Goal: Information Seeking & Learning: Check status

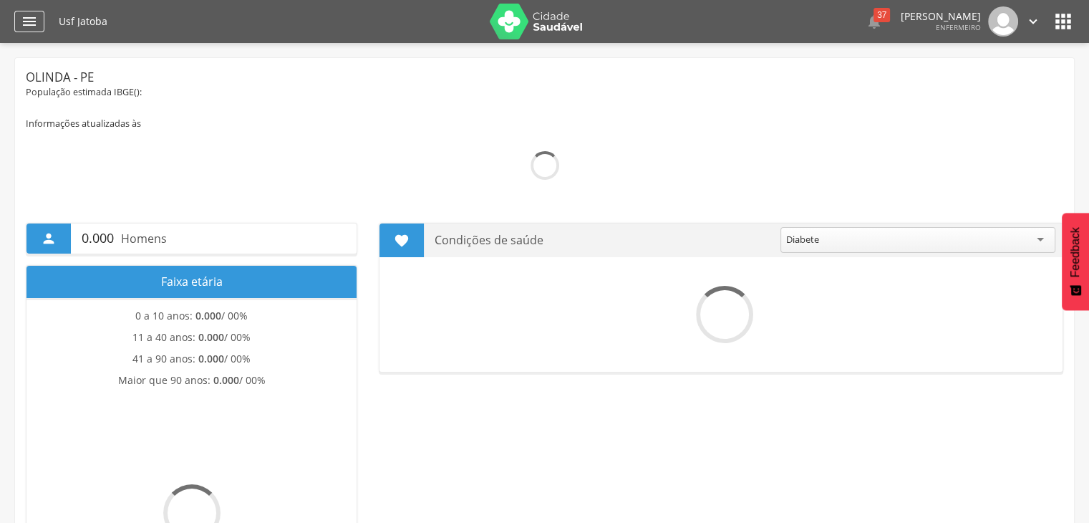
click at [32, 26] on icon "" at bounding box center [29, 21] width 17 height 17
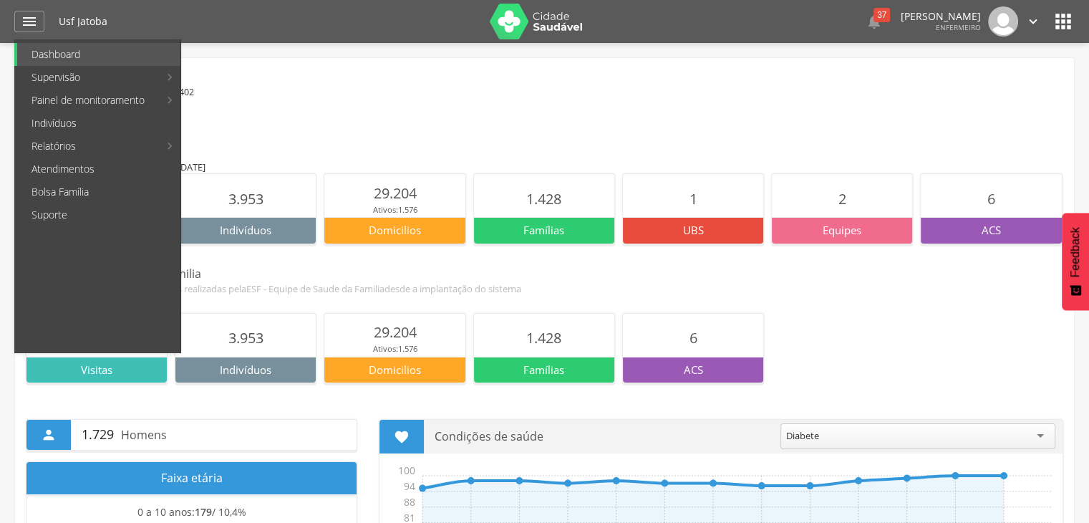
click at [266, 52] on link "Acompanhamento" at bounding box center [262, 54] width 161 height 23
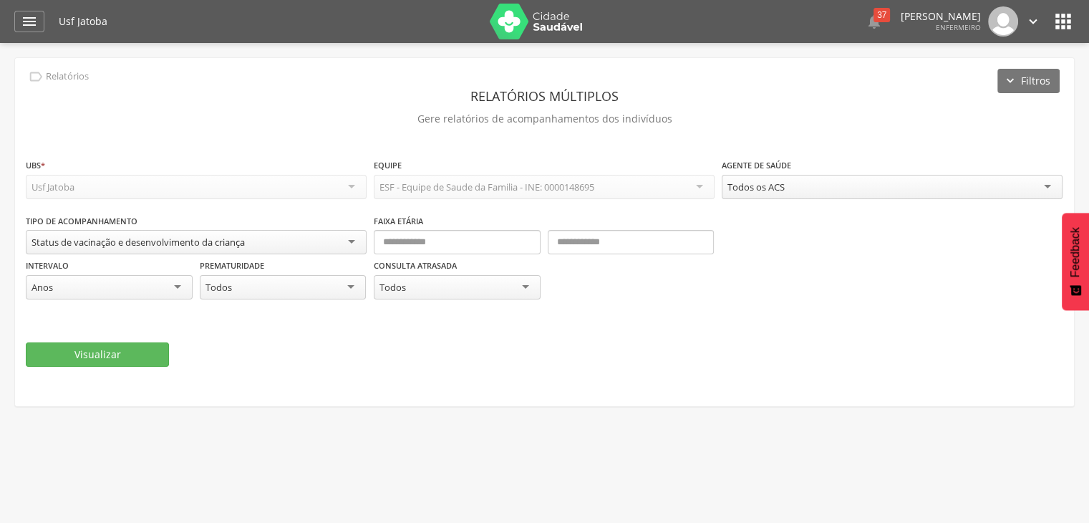
click at [268, 236] on div "Status de vacinação e desenvolvimento da criança" at bounding box center [196, 242] width 341 height 24
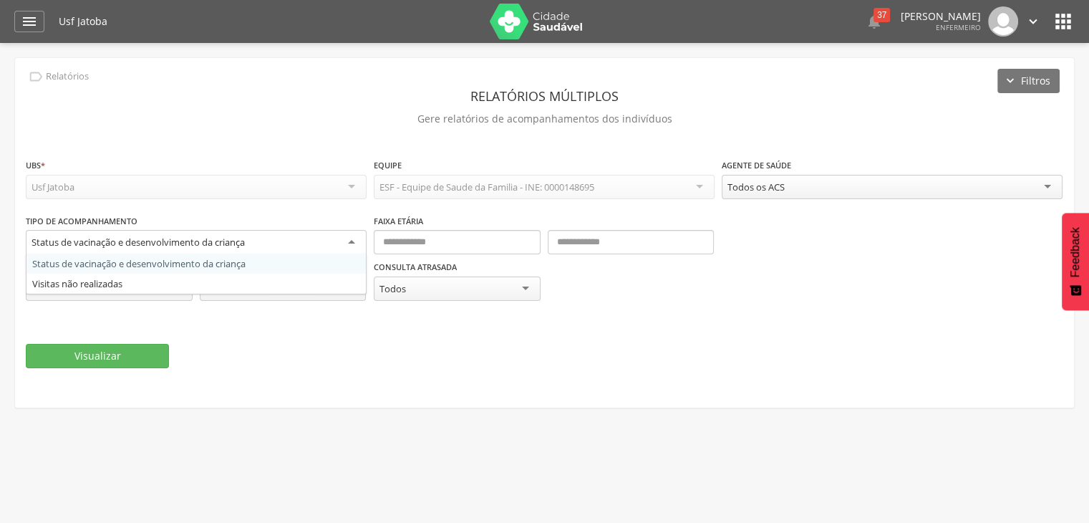
click at [268, 236] on div "Status de vacinação e desenvolvimento da criança" at bounding box center [196, 243] width 341 height 26
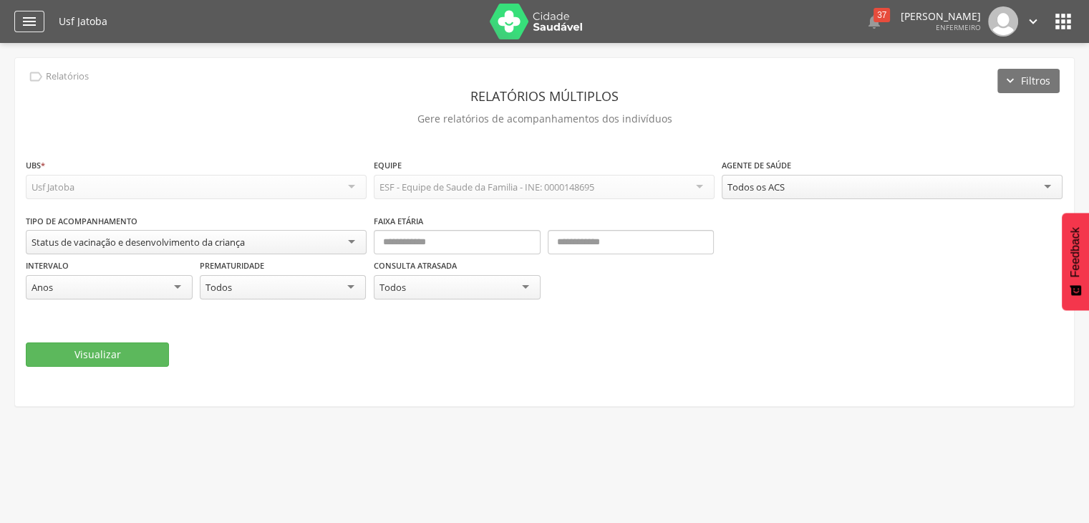
click at [34, 29] on icon "" at bounding box center [29, 21] width 17 height 17
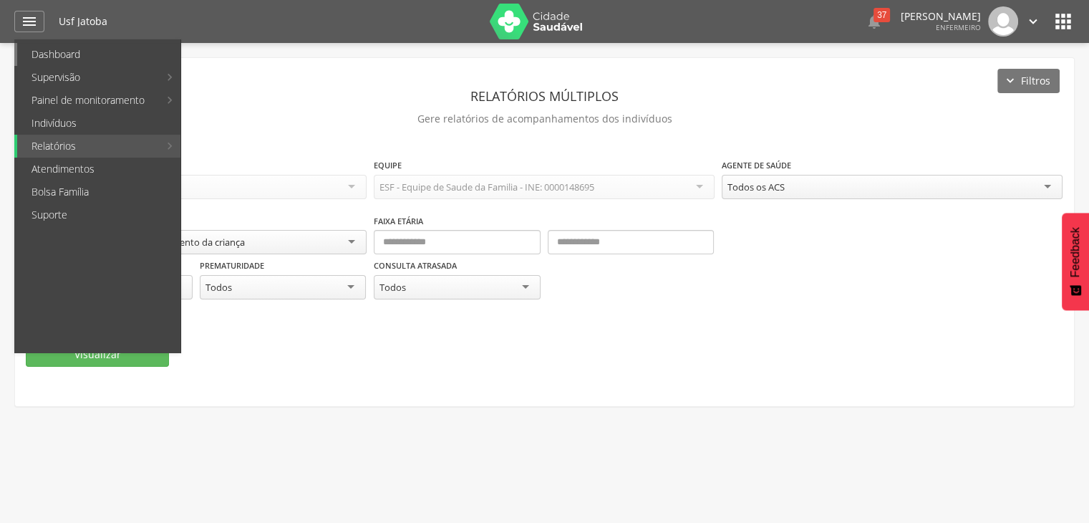
click at [66, 62] on link "Dashboard" at bounding box center [98, 54] width 163 height 23
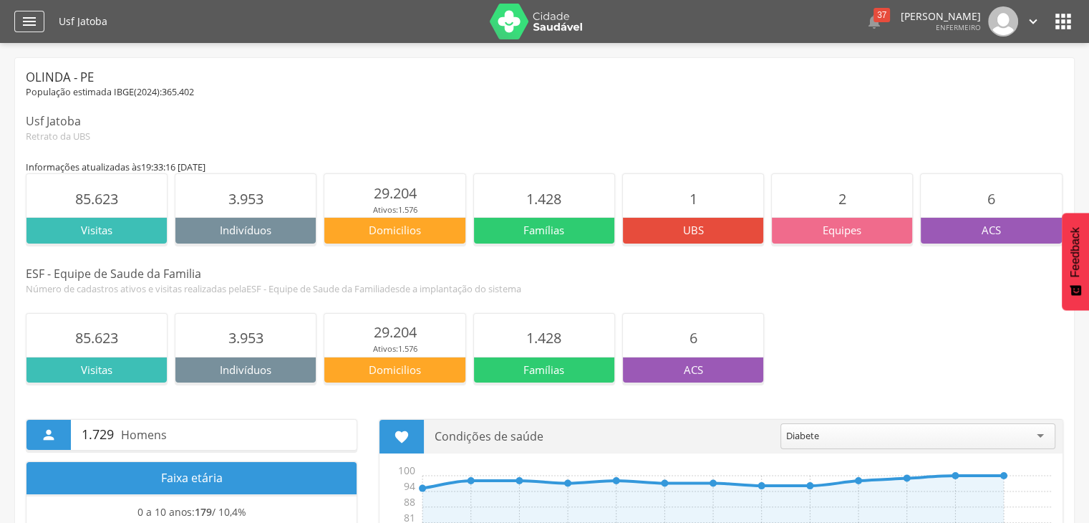
click at [31, 25] on icon "" at bounding box center [29, 21] width 17 height 17
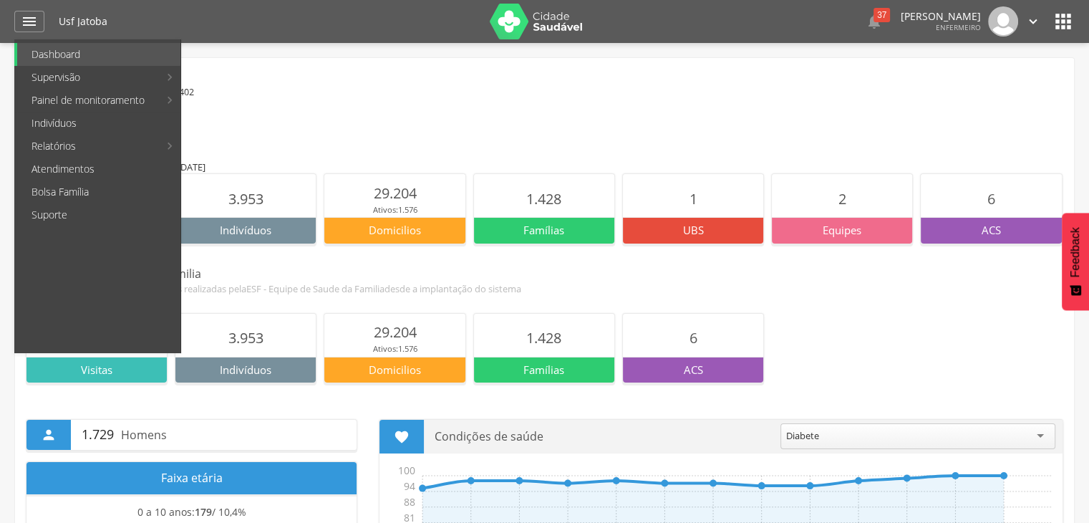
click at [69, 123] on link "Indivíduos" at bounding box center [98, 123] width 163 height 23
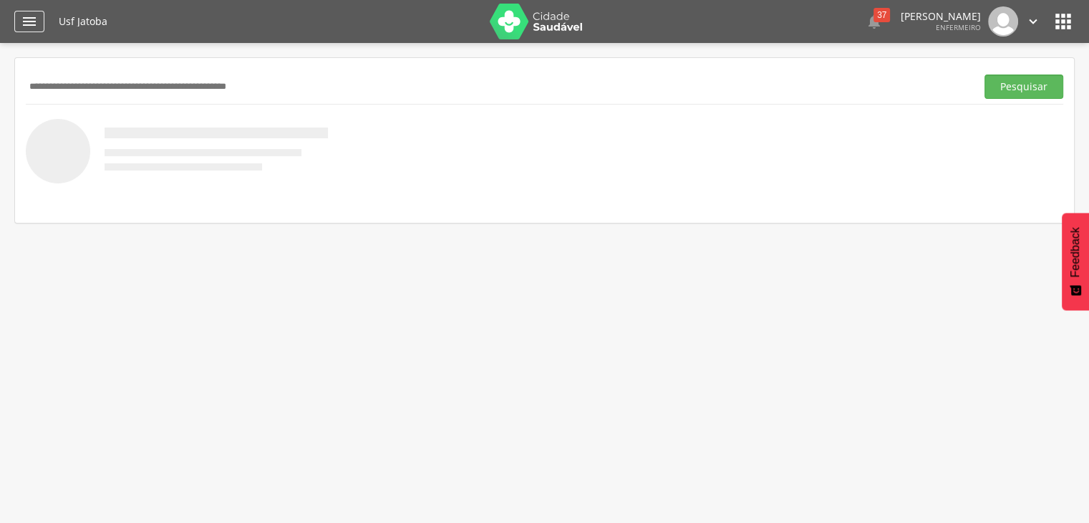
click at [34, 21] on icon "" at bounding box center [29, 21] width 17 height 17
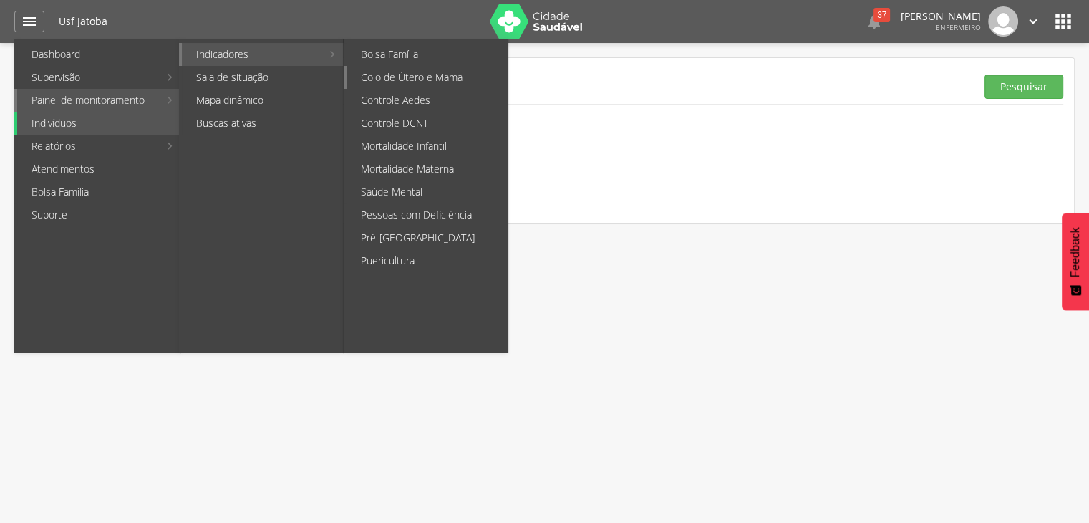
click at [381, 72] on link "Colo de Útero e Mama" at bounding box center [427, 77] width 161 height 23
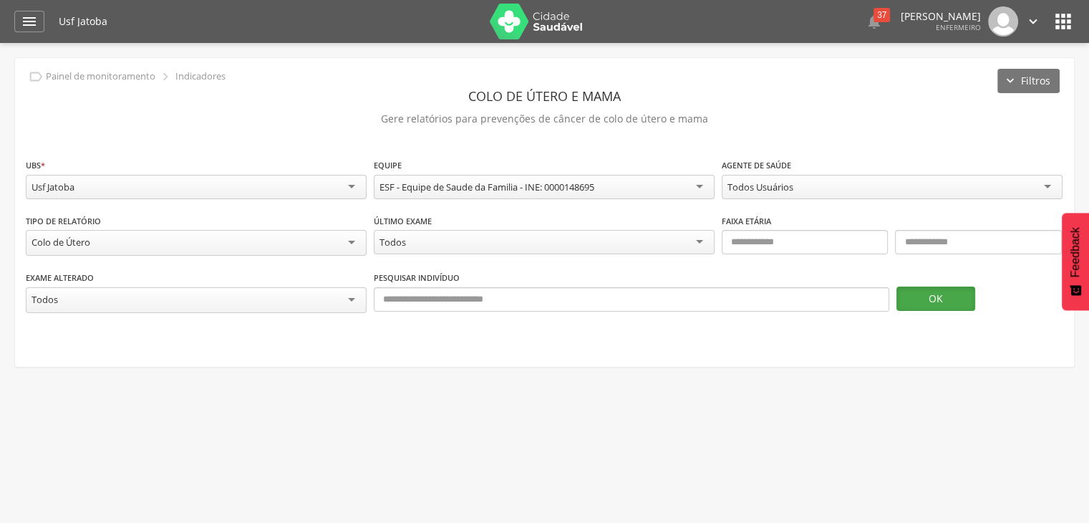
click at [932, 294] on button "OK" at bounding box center [936, 298] width 79 height 24
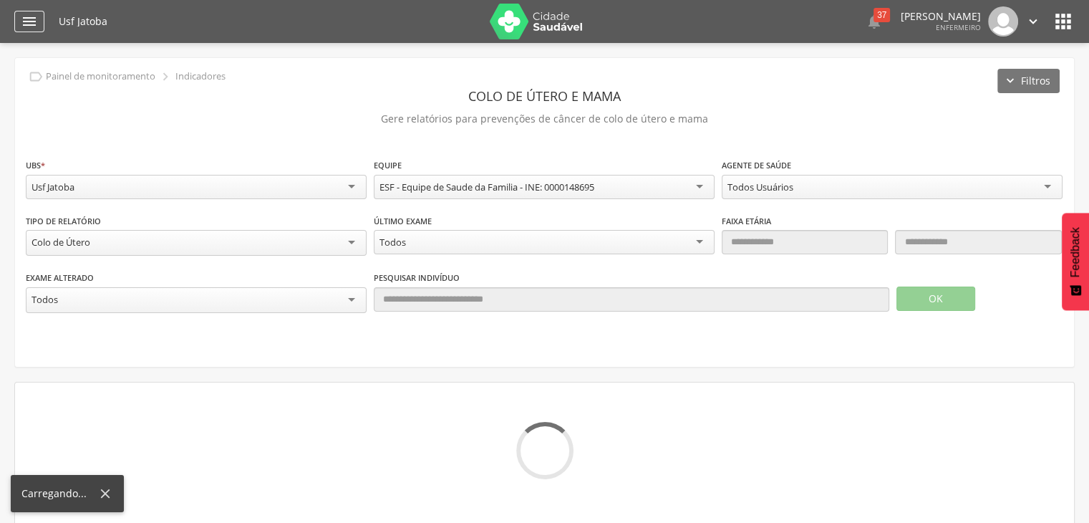
click at [33, 21] on icon "" at bounding box center [29, 21] width 17 height 17
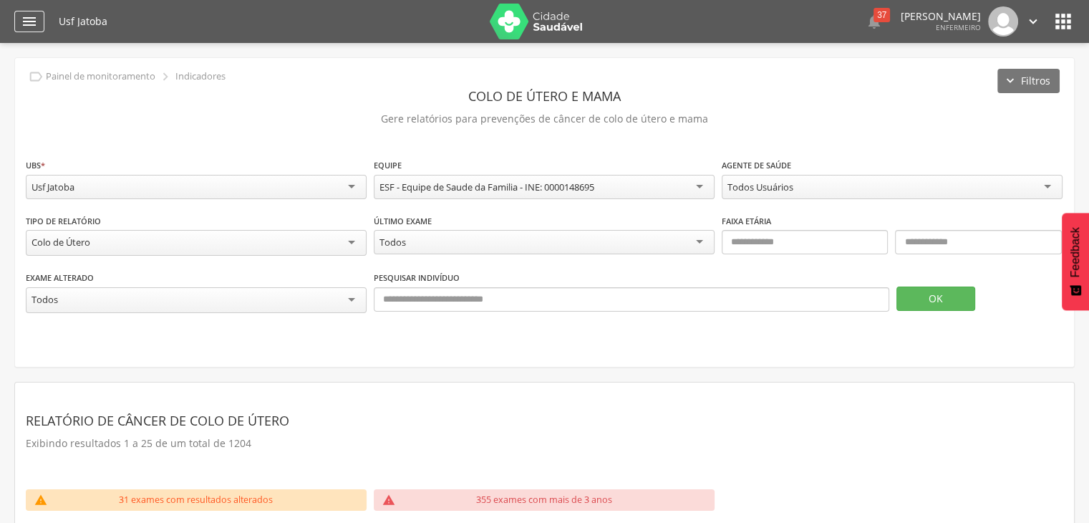
click at [19, 21] on div "" at bounding box center [29, 21] width 30 height 21
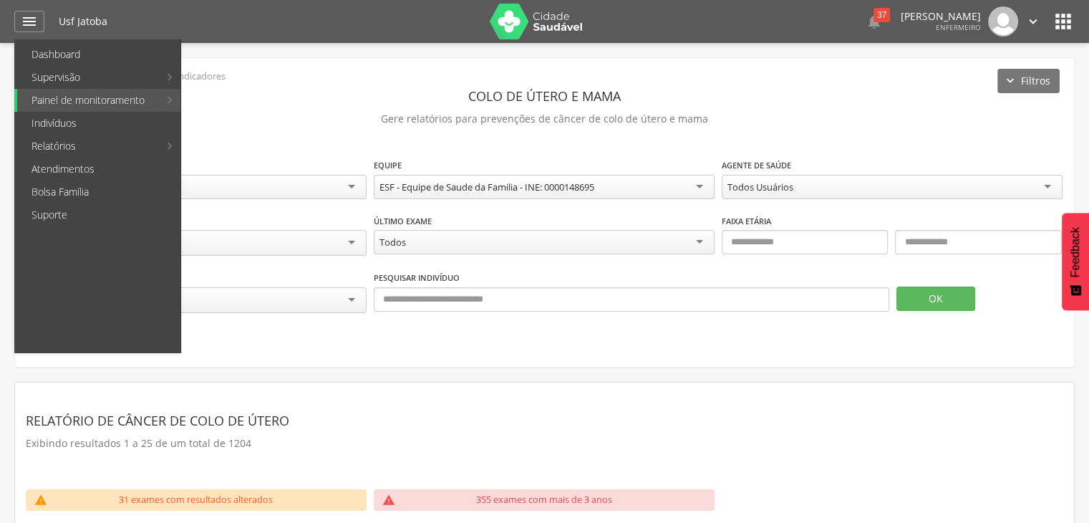
click at [245, 58] on link "Produtividade" at bounding box center [262, 54] width 161 height 23
type input "**********"
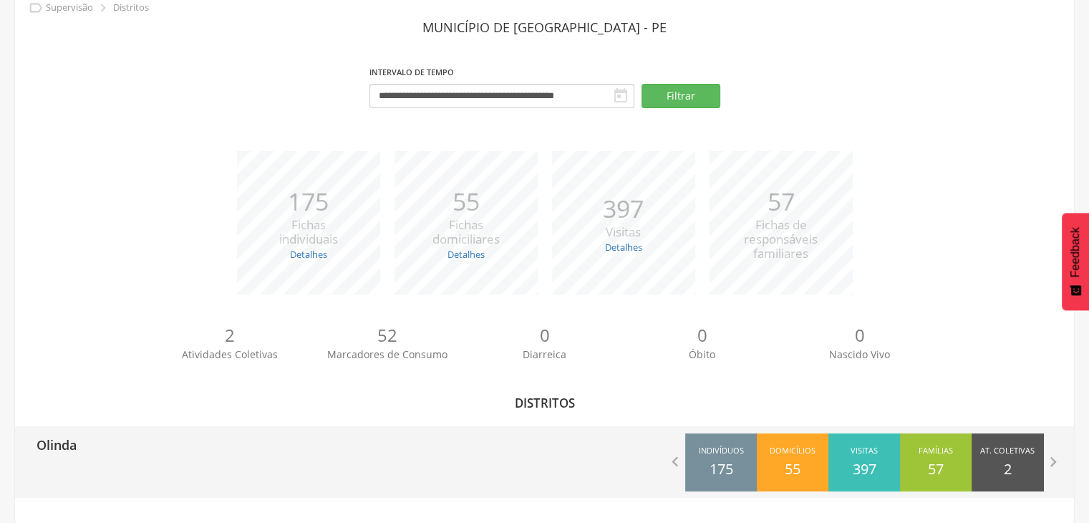
click at [57, 449] on p "Olinda" at bounding box center [57, 440] width 40 height 29
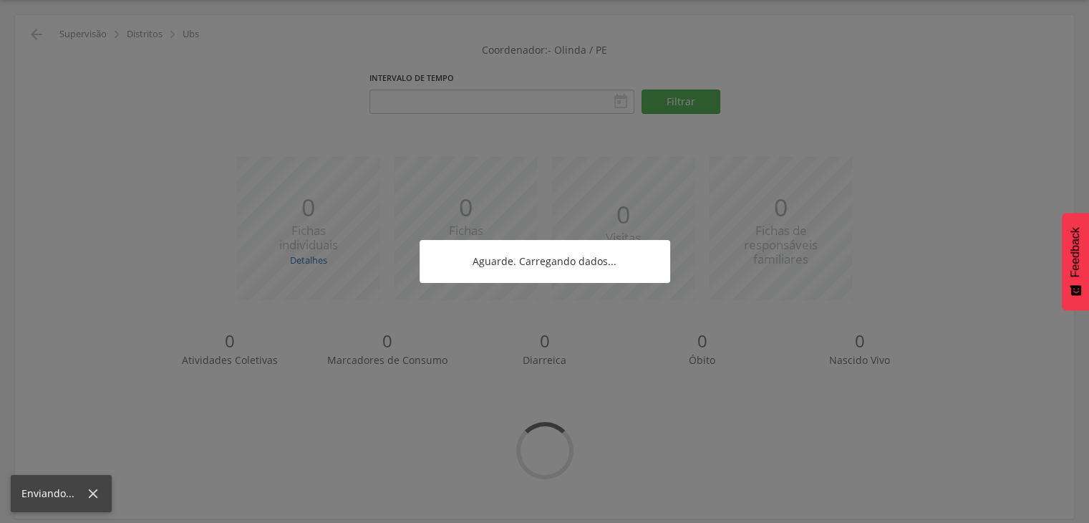
type input "**********"
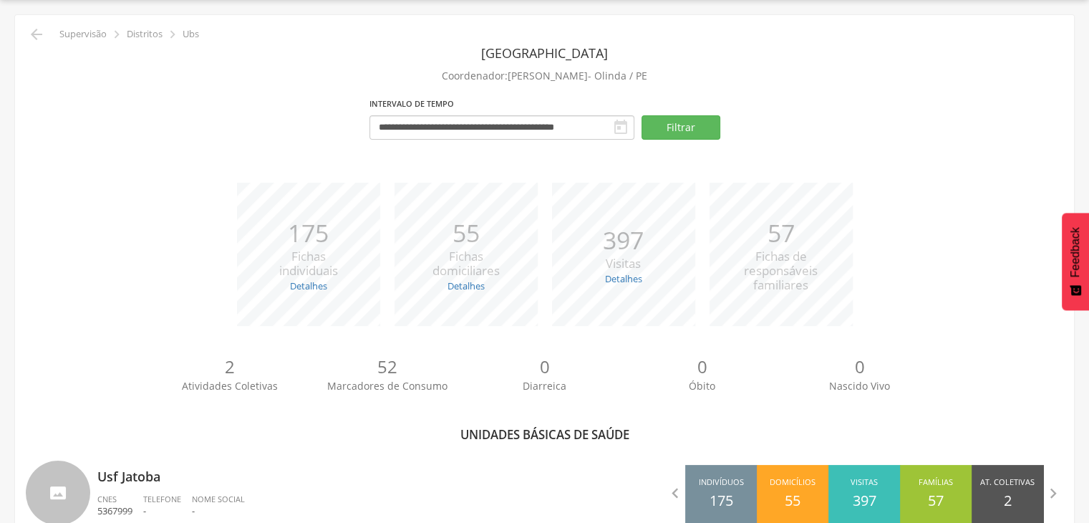
scroll to position [69, 0]
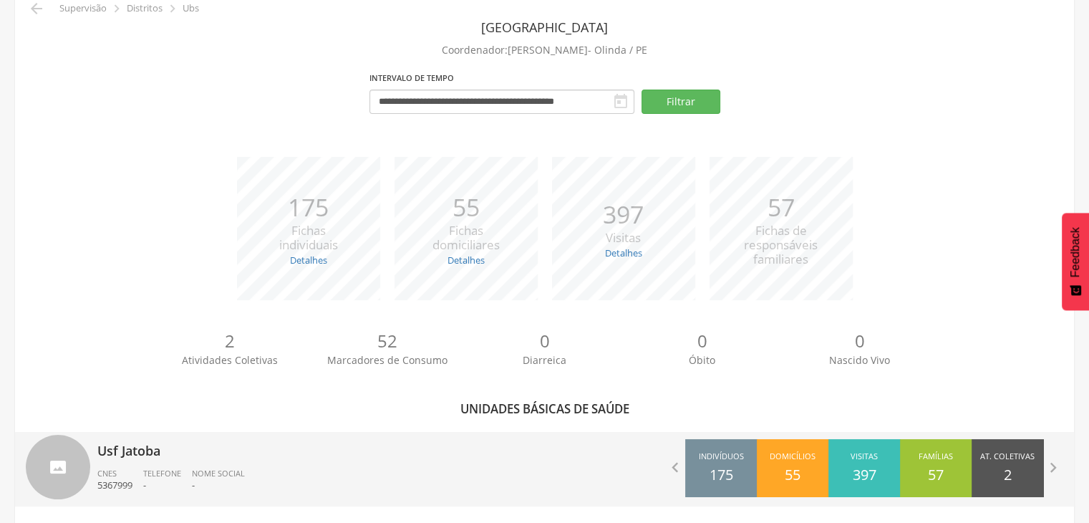
click at [106, 456] on p "Usf Jatoba" at bounding box center [315, 446] width 437 height 29
type input "**********"
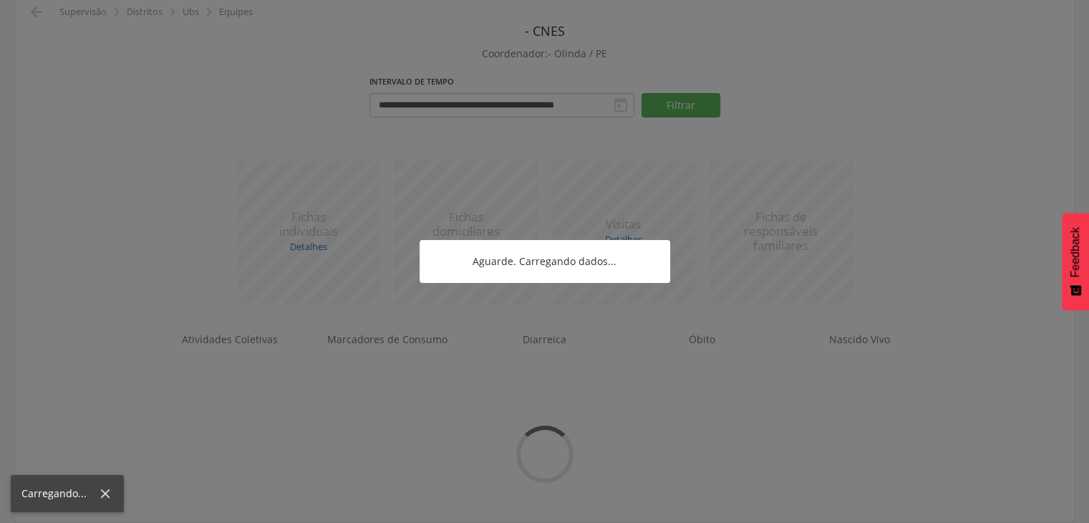
scroll to position [69, 0]
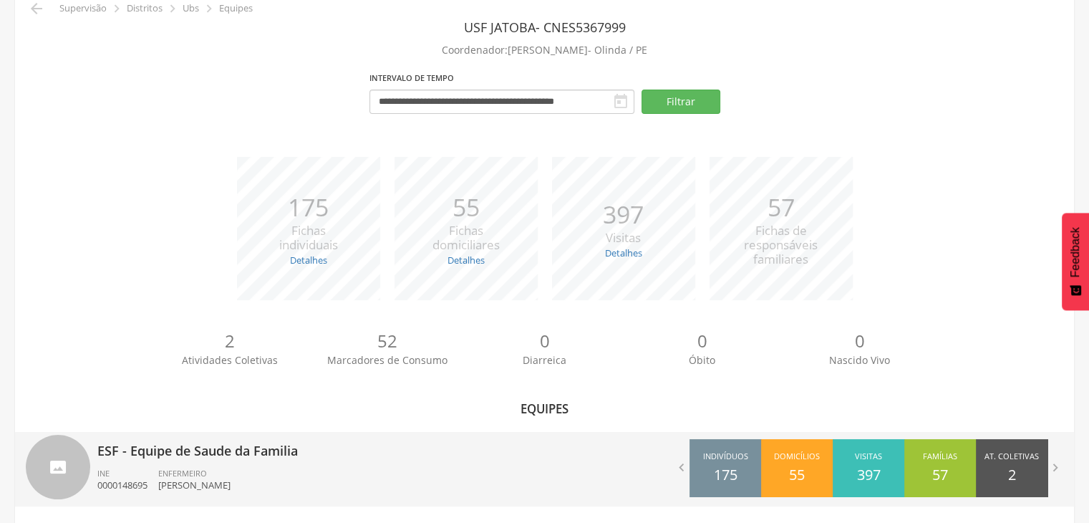
click at [109, 457] on p "ESF - Equipe de Saude da Familia" at bounding box center [315, 446] width 437 height 29
type input "**********"
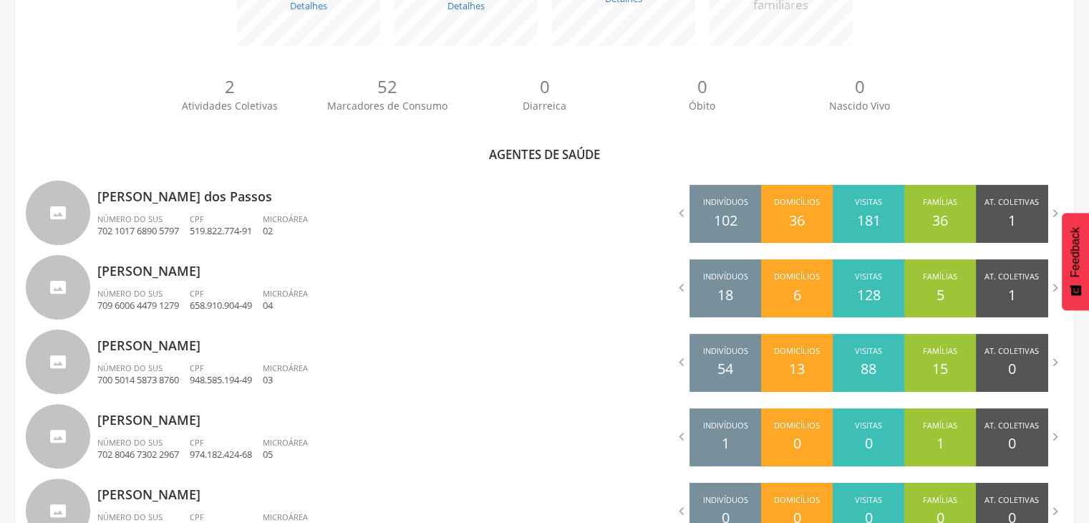
scroll to position [355, 0]
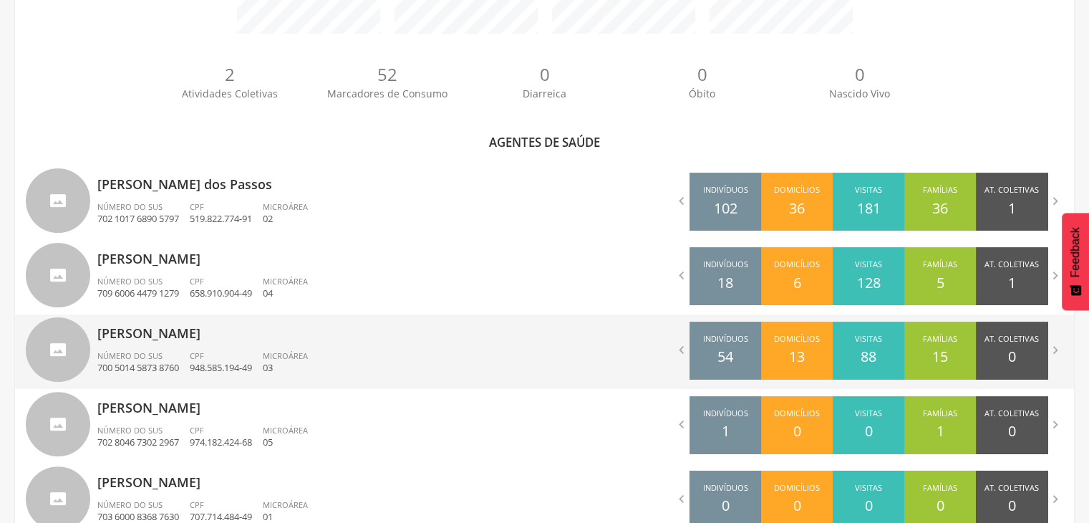
click at [229, 343] on div "[PERSON_NAME] Número do SUS 700 5014 5873 8760 CPF 948.585.194-49 Microárea 03" at bounding box center [315, 351] width 437 height 74
type input "**********"
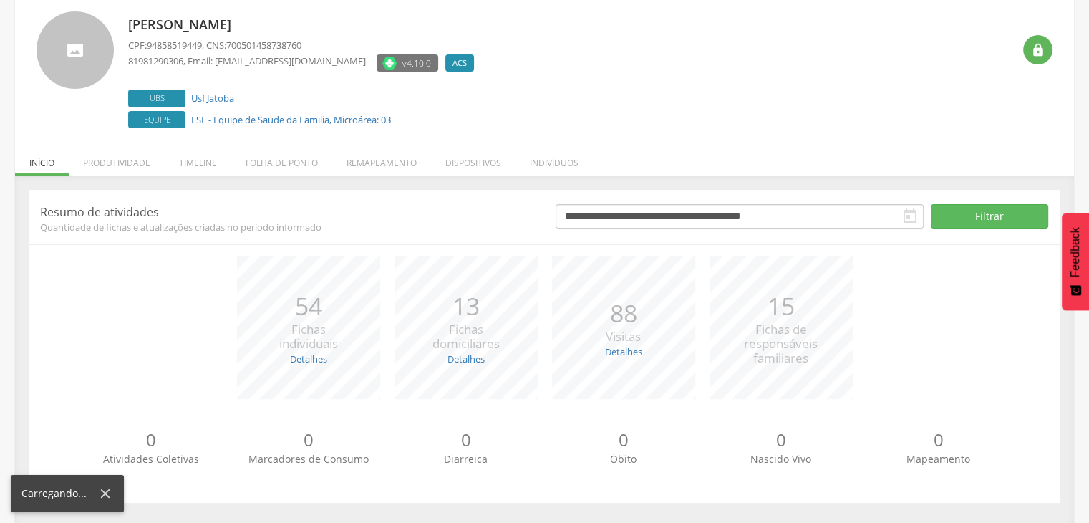
scroll to position [87, 0]
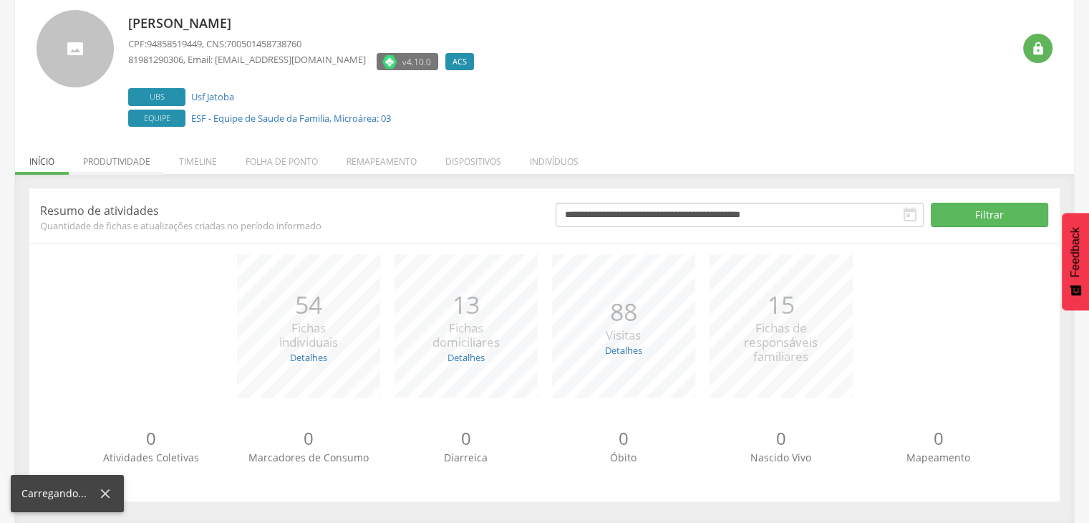
click at [136, 164] on li "Produtividade" at bounding box center [117, 158] width 96 height 34
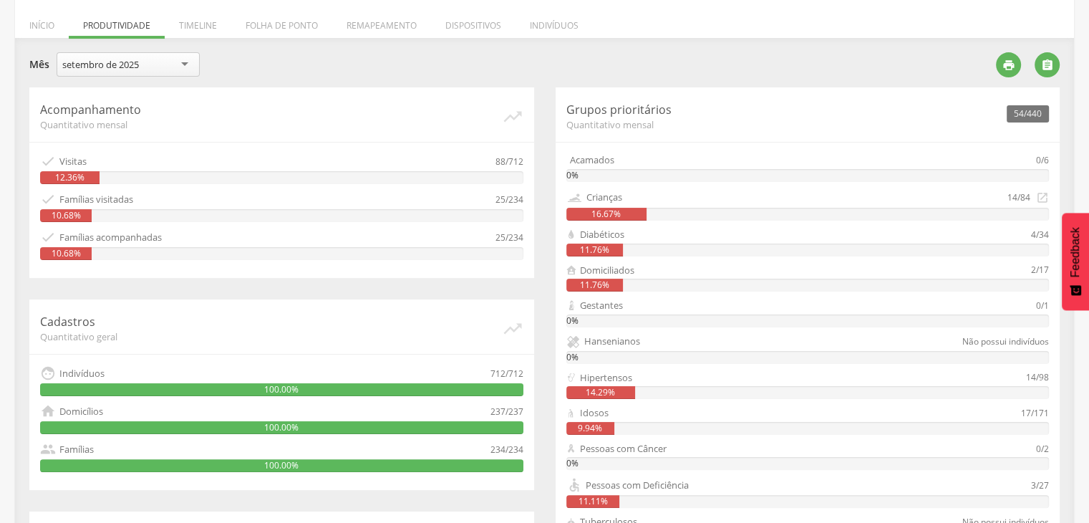
scroll to position [196, 0]
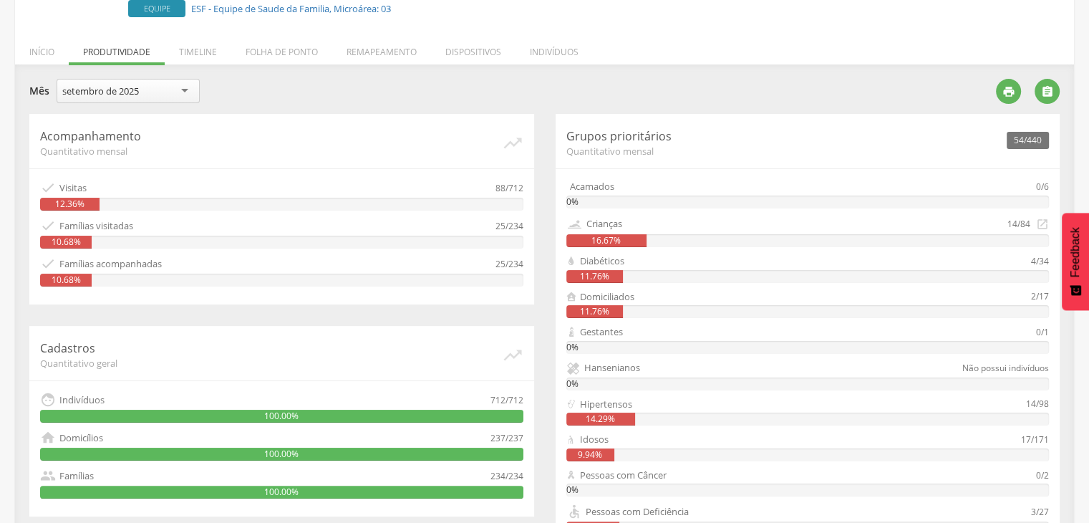
click at [199, 49] on li "Timeline" at bounding box center [198, 49] width 67 height 34
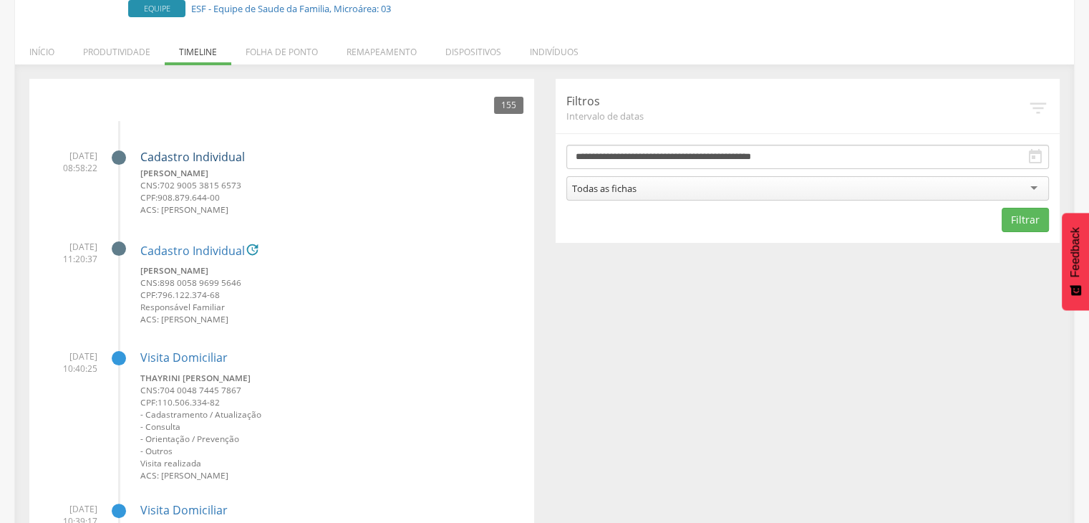
click at [185, 152] on link "Cadastro Individual" at bounding box center [192, 157] width 105 height 13
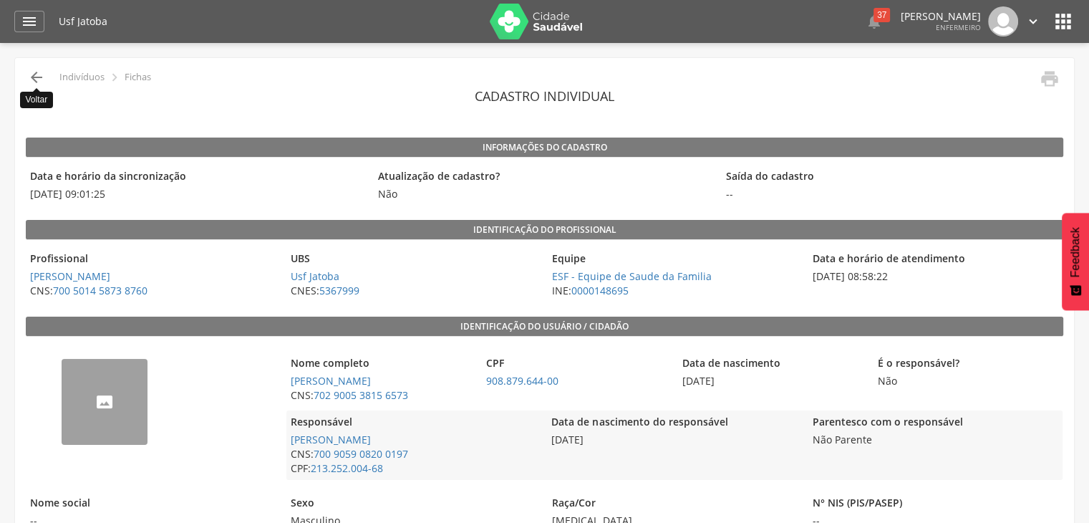
click at [37, 77] on icon "" at bounding box center [36, 77] width 17 height 17
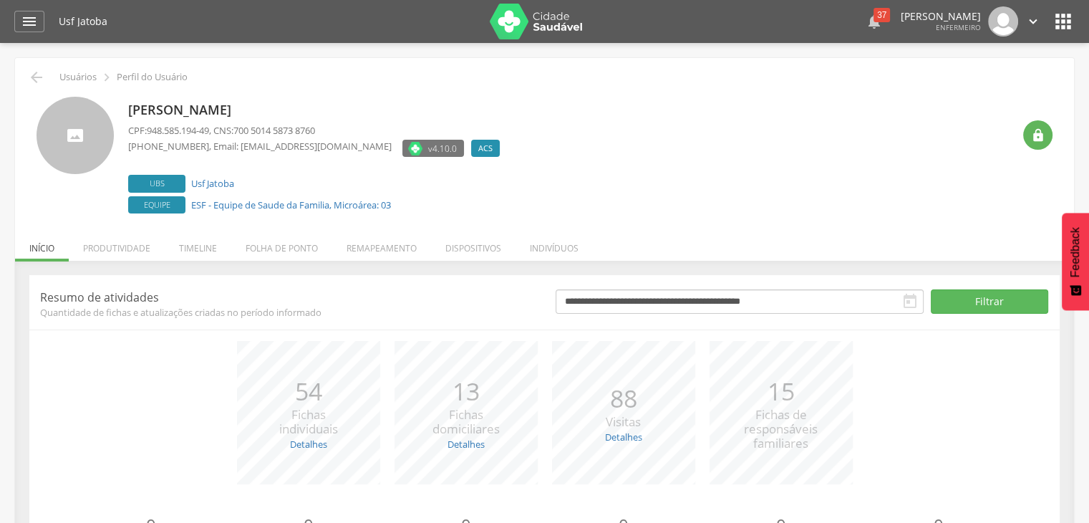
click at [874, 16] on div "37" at bounding box center [882, 15] width 16 height 14
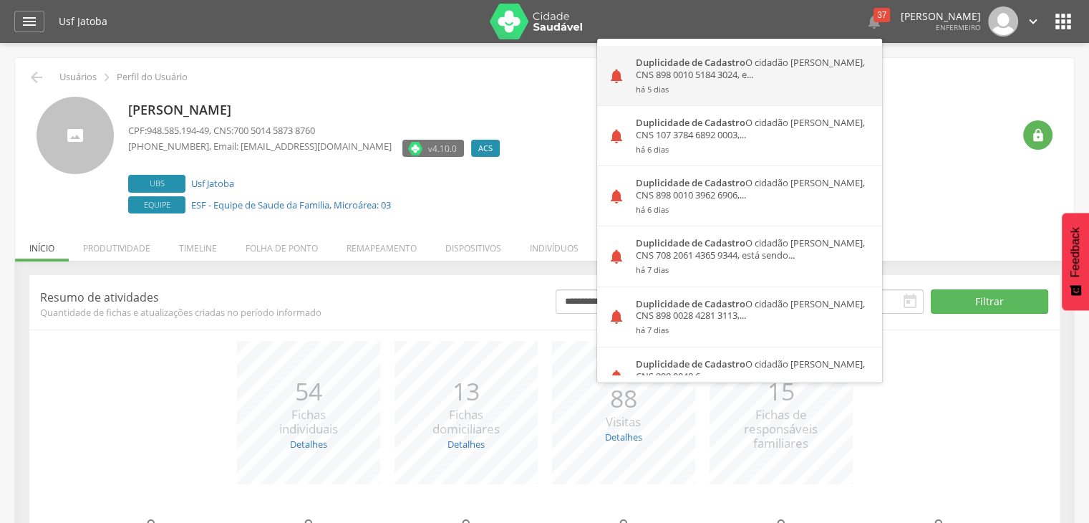
click at [662, 72] on div "Duplicidade de Cadastro O cidadão [PERSON_NAME], CNS 898 0010 5184 3024, e... h…" at bounding box center [753, 75] width 257 height 59
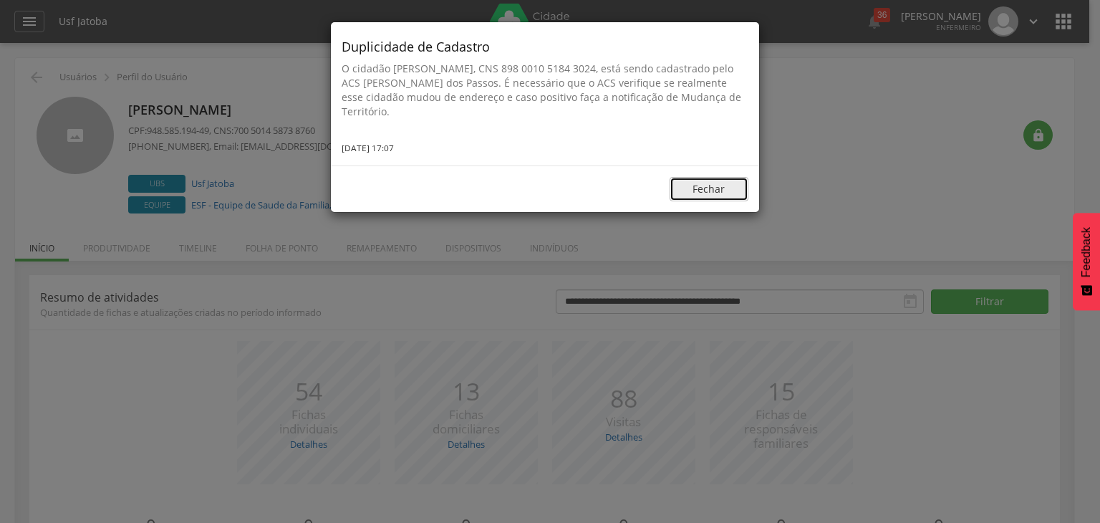
click at [686, 187] on button "Fechar" at bounding box center [709, 189] width 79 height 24
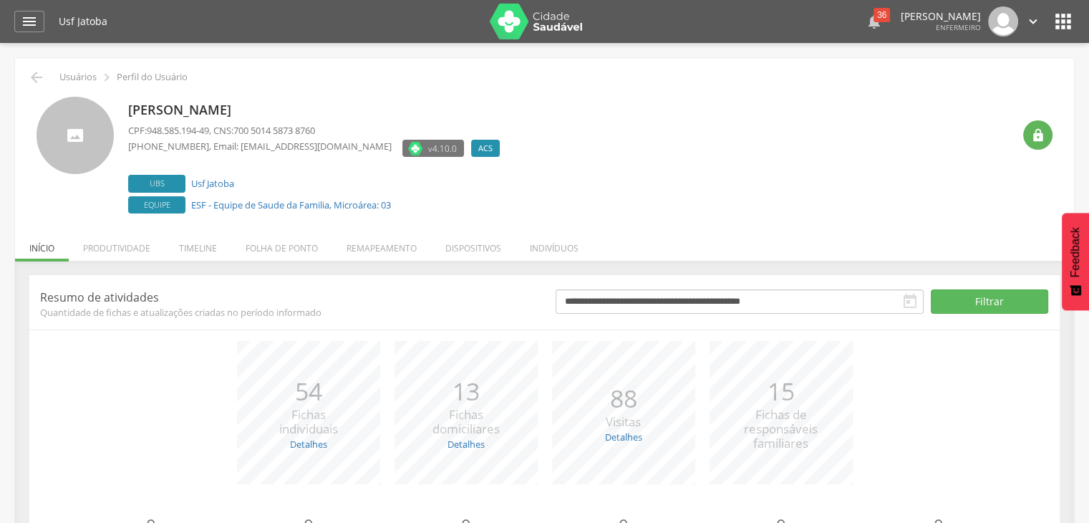
click at [866, 29] on icon "" at bounding box center [874, 21] width 17 height 17
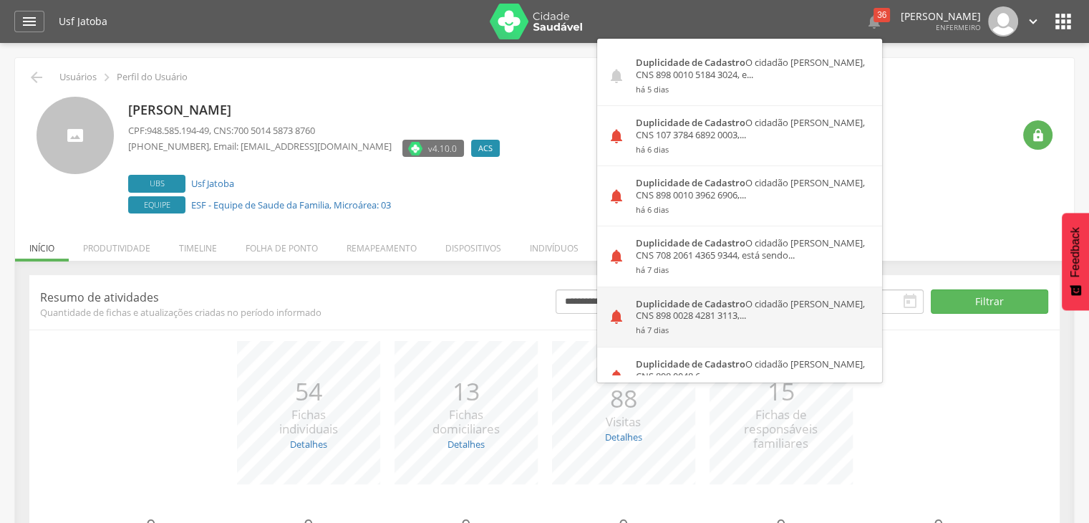
click at [684, 298] on div "Duplicidade de Cadastro O cidadão [PERSON_NAME], CNS 898 0028 4281 3113,... há …" at bounding box center [753, 316] width 257 height 59
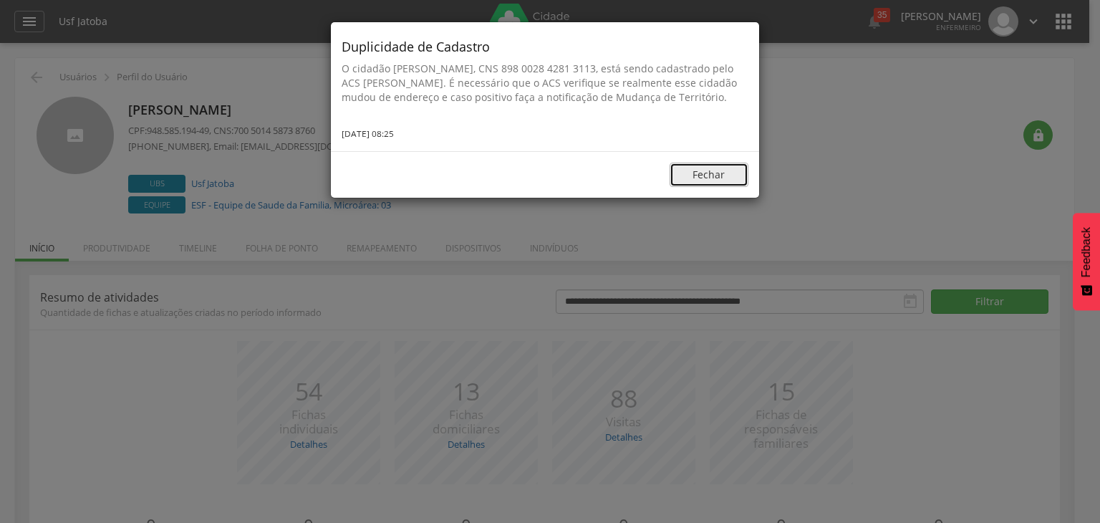
click at [695, 187] on button "Fechar" at bounding box center [709, 175] width 79 height 24
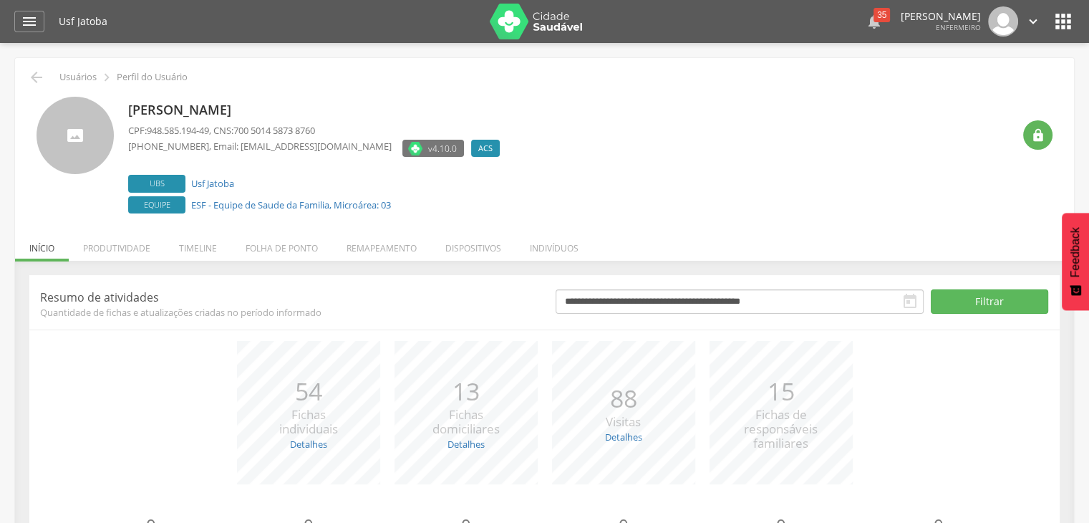
click at [874, 21] on div "35" at bounding box center [882, 15] width 16 height 14
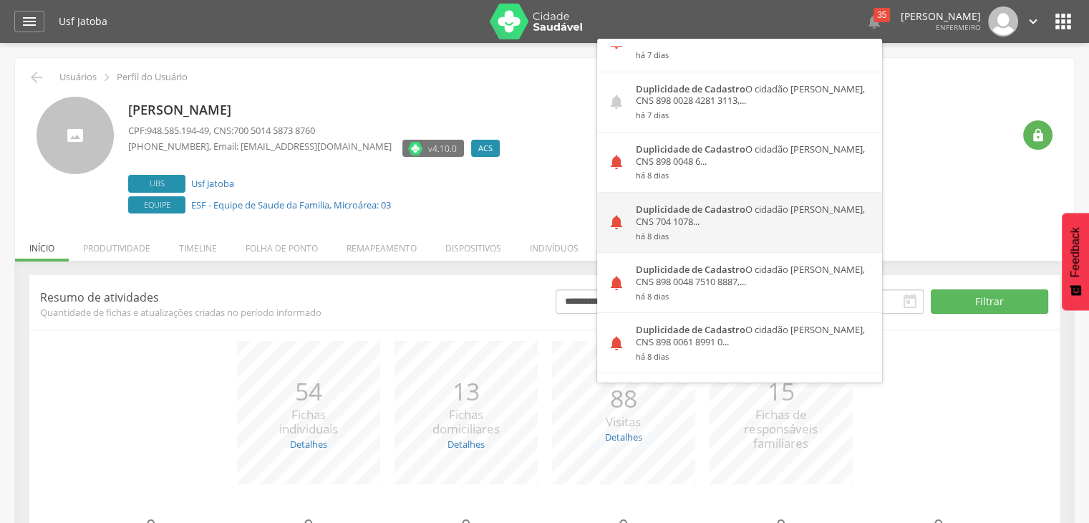
scroll to position [358, 0]
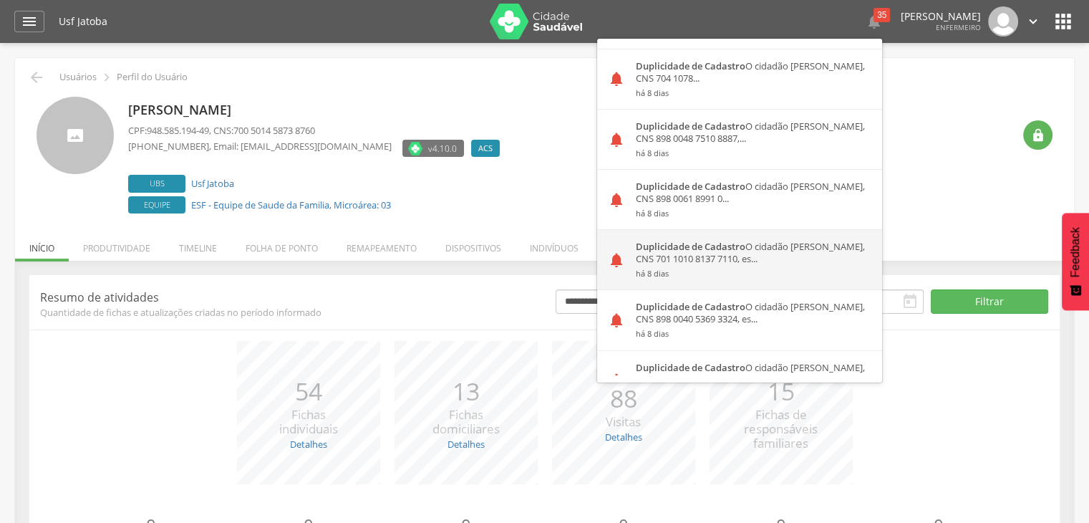
click at [701, 251] on div "Duplicidade de Cadastro O cidadão [PERSON_NAME], CNS 701 1010 8137 7110, es... …" at bounding box center [753, 259] width 257 height 59
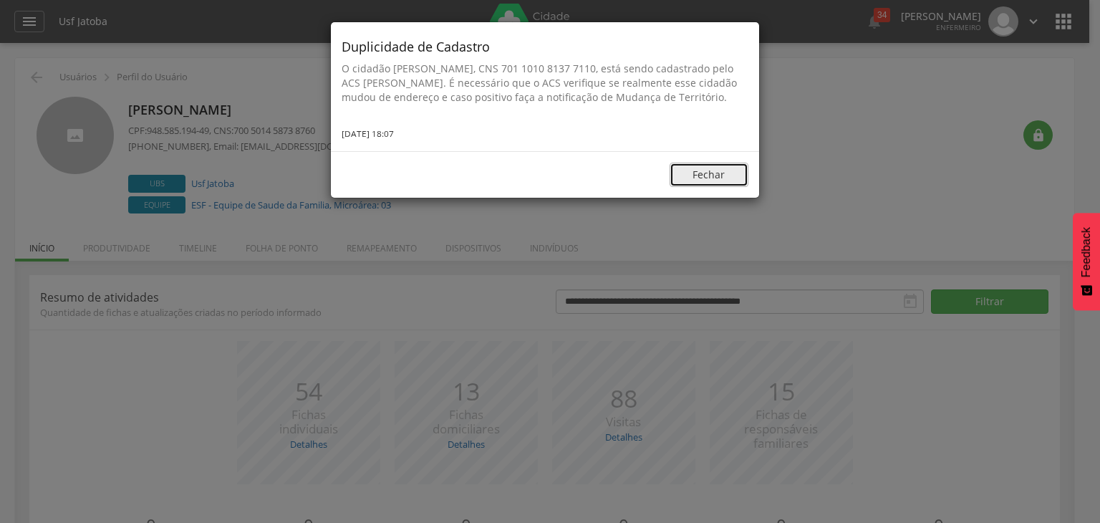
click at [724, 187] on button "Fechar" at bounding box center [709, 175] width 79 height 24
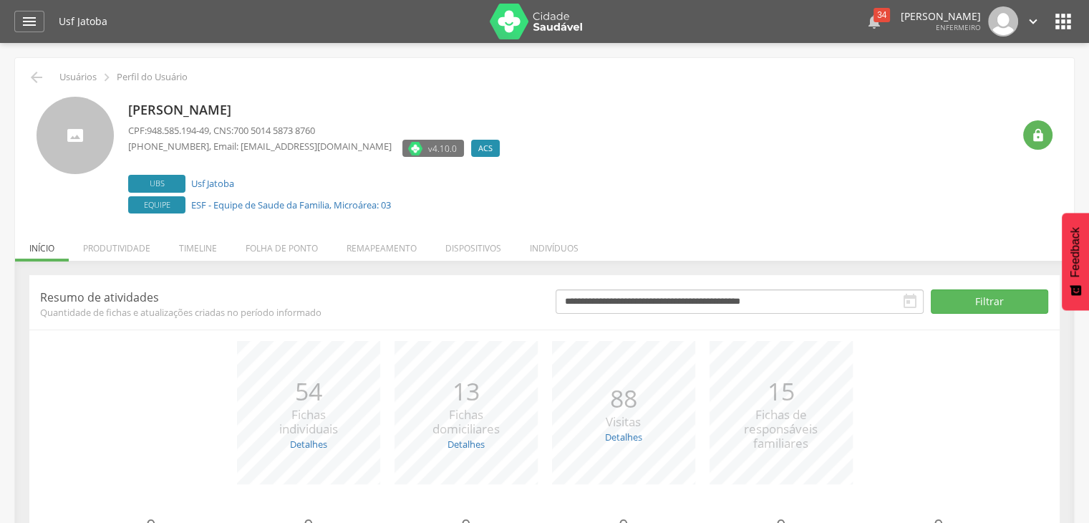
click at [866, 20] on div " 34" at bounding box center [874, 21] width 17 height 30
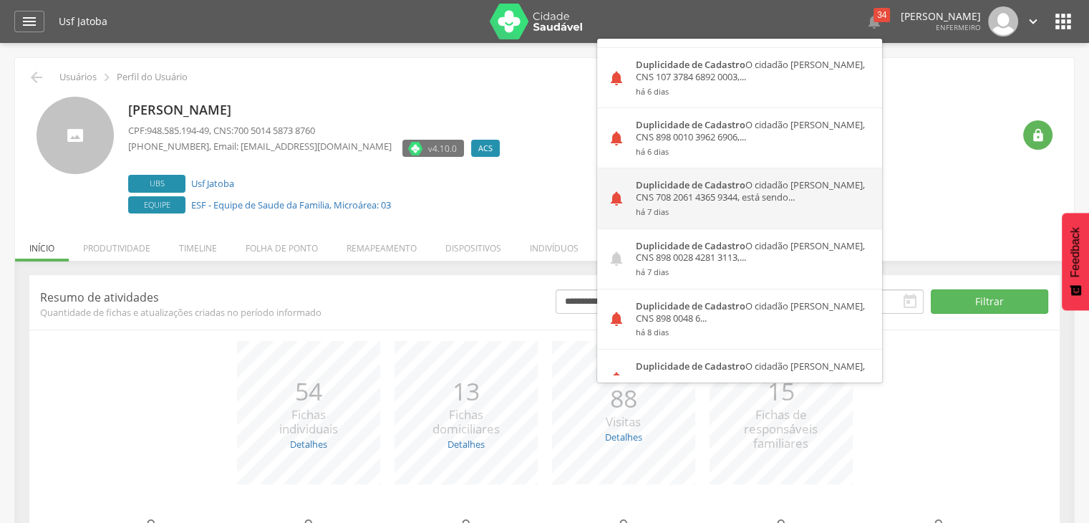
scroll to position [215, 0]
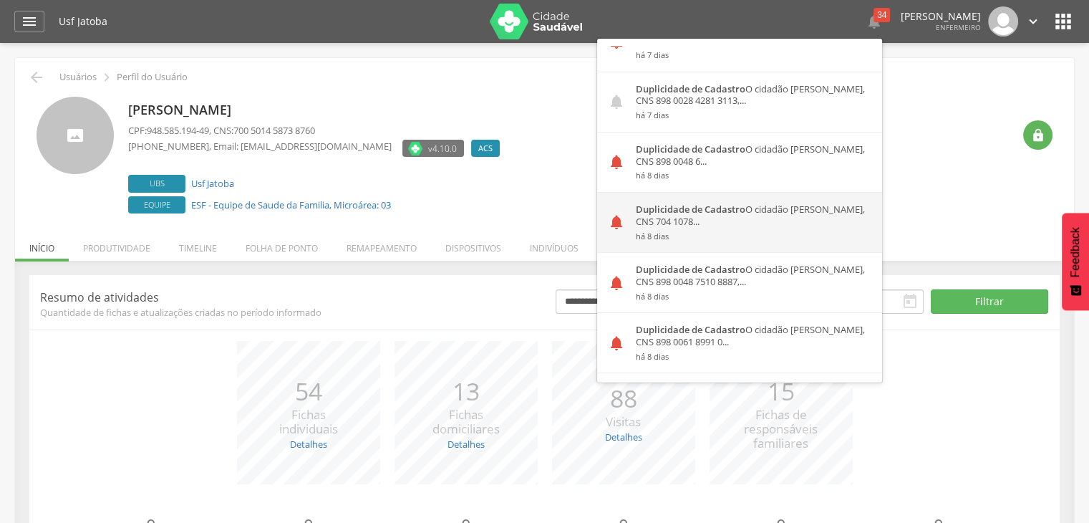
click at [682, 233] on small "há 8 dias" at bounding box center [754, 236] width 236 height 10
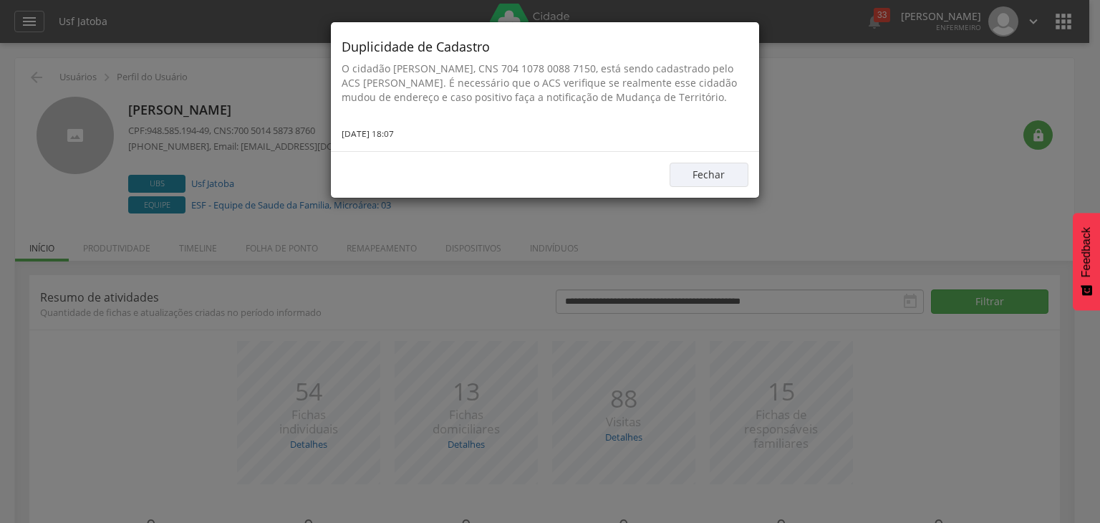
click at [702, 198] on div "Fechar" at bounding box center [545, 174] width 428 height 47
click at [702, 187] on button "Fechar" at bounding box center [709, 175] width 79 height 24
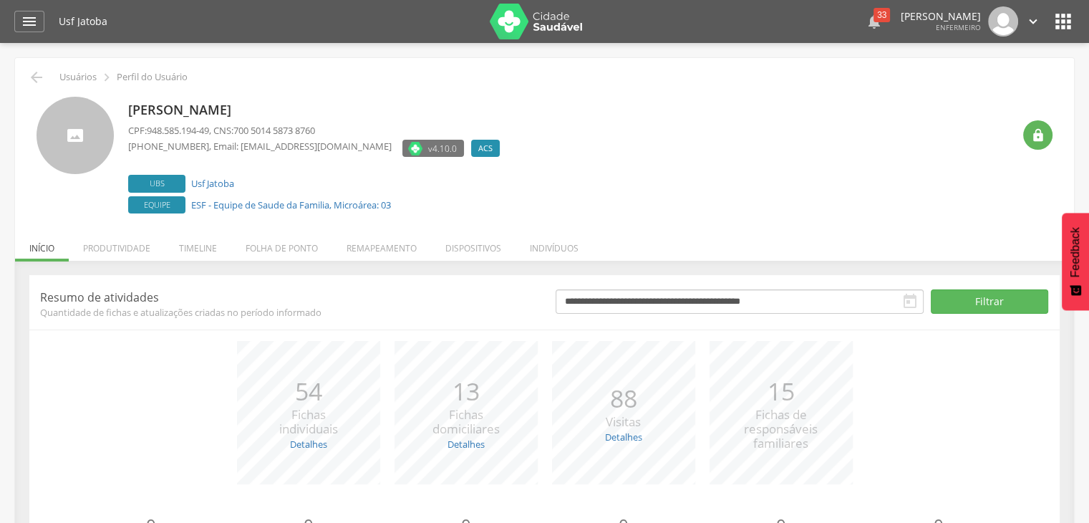
click at [874, 15] on div "33" at bounding box center [882, 15] width 16 height 14
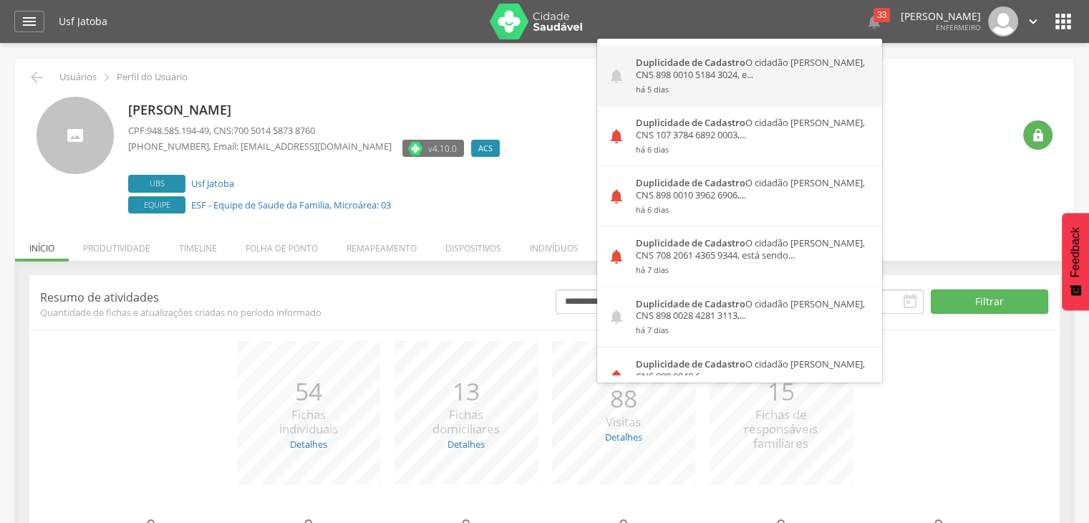
click at [672, 74] on div "Duplicidade de Cadastro O cidadão [PERSON_NAME], CNS 898 0010 5184 3024, e... h…" at bounding box center [753, 75] width 257 height 59
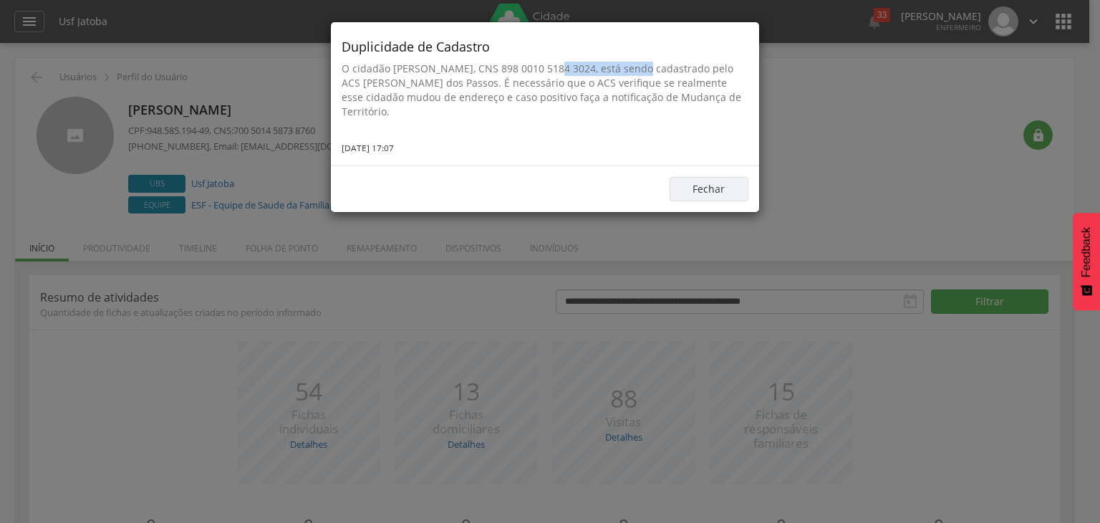
drag, startPoint x: 535, startPoint y: 69, endPoint x: 627, endPoint y: 64, distance: 91.8
click at [627, 64] on p "O cidadão [PERSON_NAME], CNS 898 0010 5184 3024, está sendo cadastrado pelo ACS…" at bounding box center [545, 90] width 407 height 57
copy p "898 0010 5184 3024"
click at [725, 178] on div "Fechar" at bounding box center [545, 188] width 428 height 47
click at [724, 180] on button "Fechar" at bounding box center [709, 189] width 79 height 24
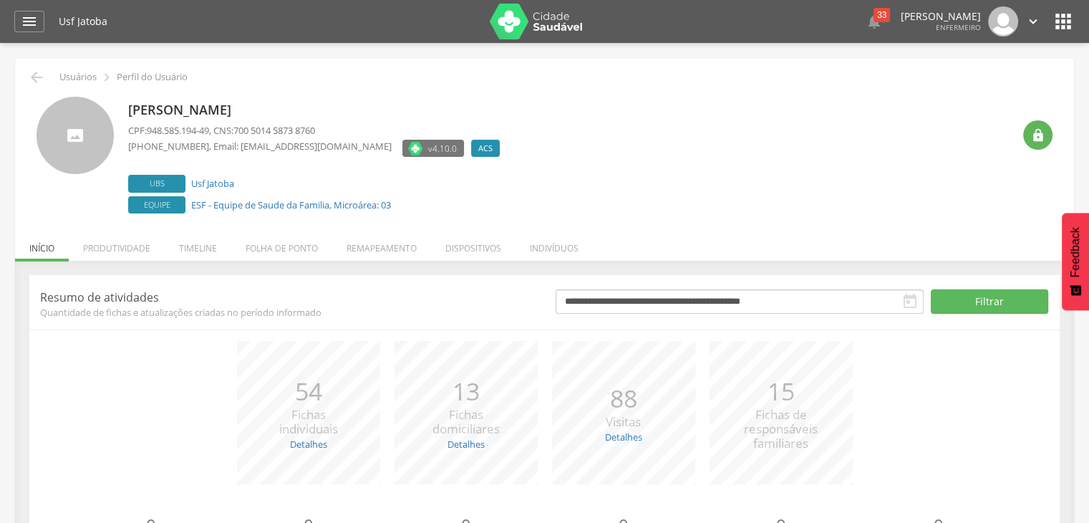
click at [34, 37] on div " Dashboard Supervisão Produtividade Mapa da Cidade App desatualizado Última si…" at bounding box center [544, 21] width 1061 height 43
click at [34, 24] on icon "" at bounding box center [29, 21] width 17 height 17
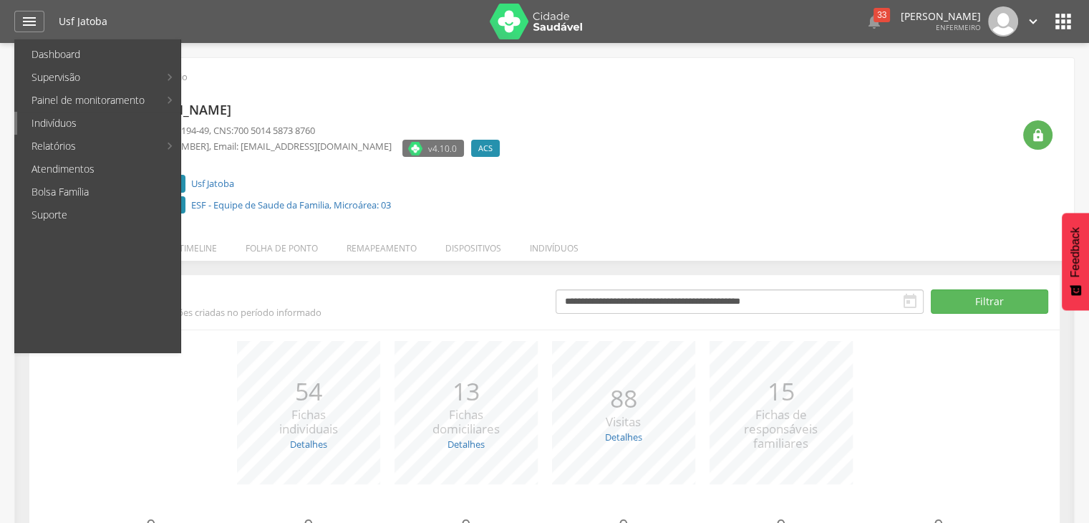
click at [69, 124] on link "Indivíduos" at bounding box center [98, 123] width 163 height 23
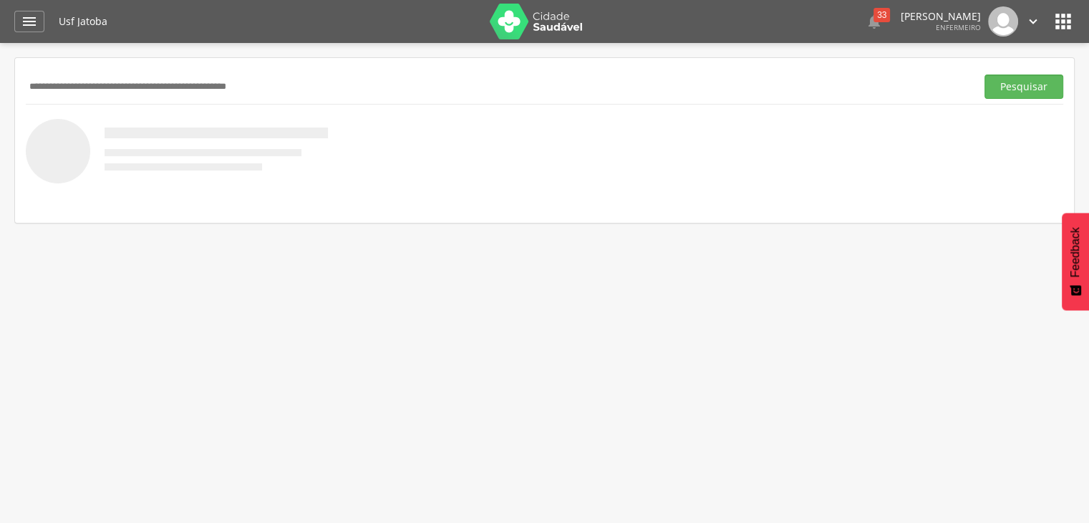
click at [153, 84] on input "text" at bounding box center [498, 86] width 945 height 24
paste input "**********"
type input "**********"
click at [1003, 78] on button "Pesquisar" at bounding box center [1024, 86] width 79 height 24
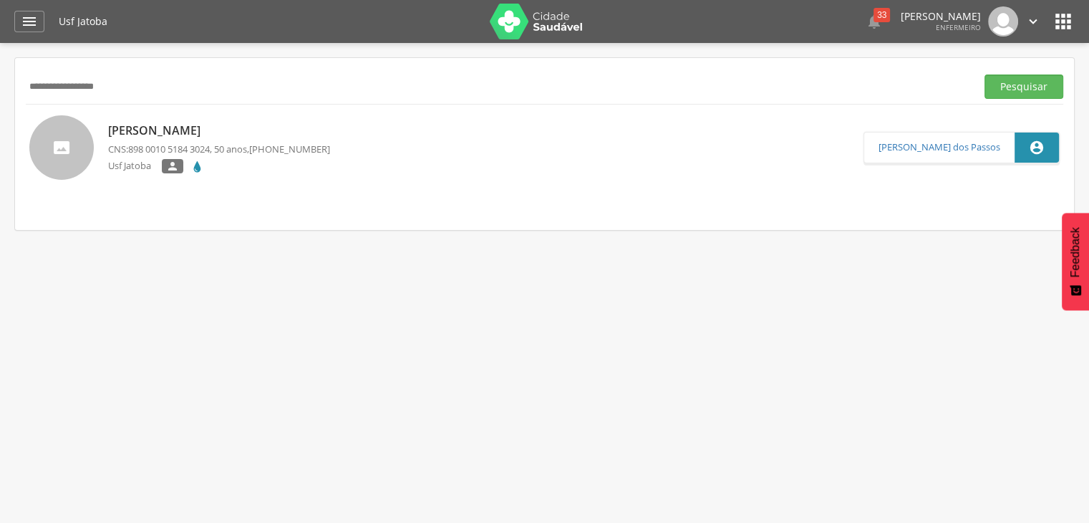
click at [221, 134] on p "[PERSON_NAME]" at bounding box center [219, 130] width 222 height 16
type input "**********"
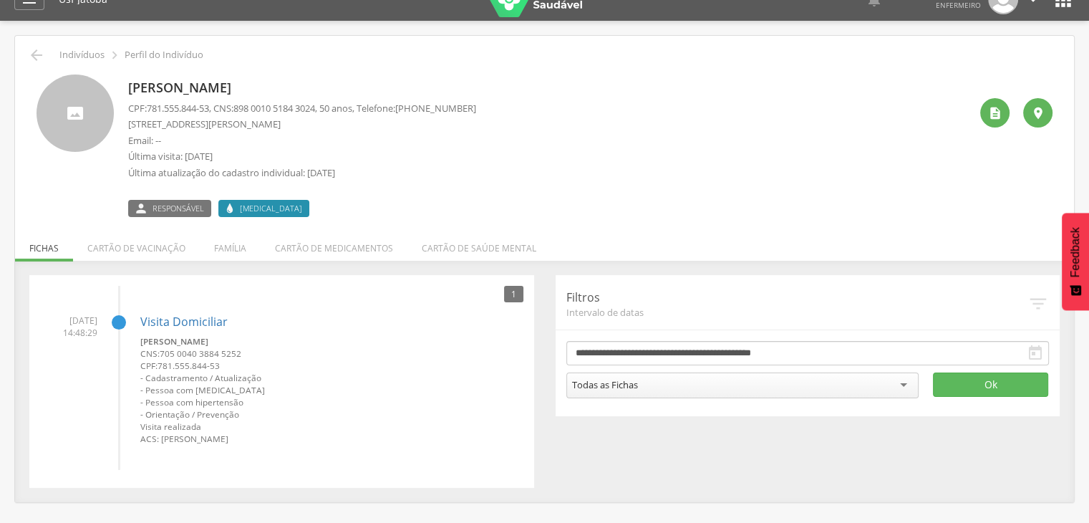
scroll to position [43, 0]
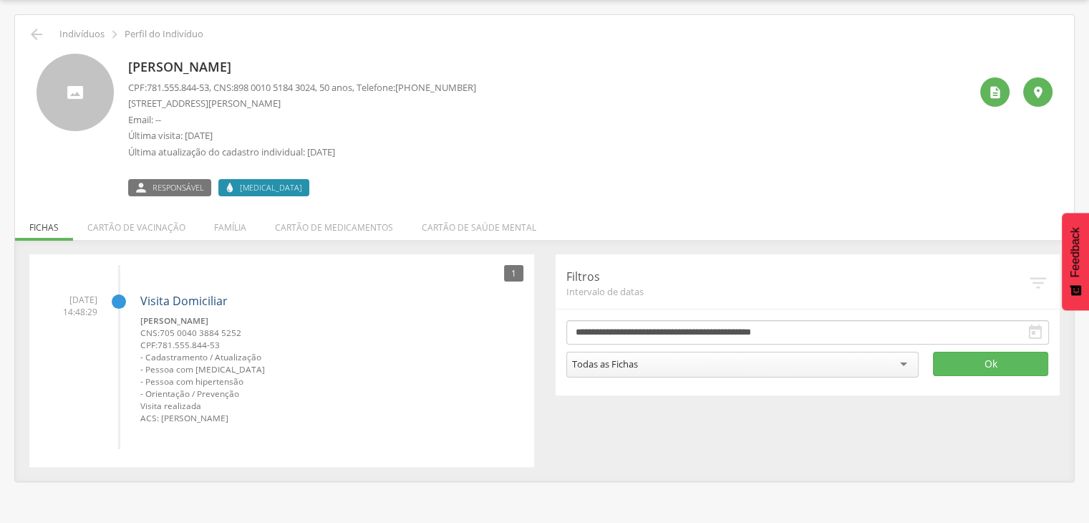
click at [189, 299] on link "Visita Domiciliar" at bounding box center [183, 301] width 87 height 16
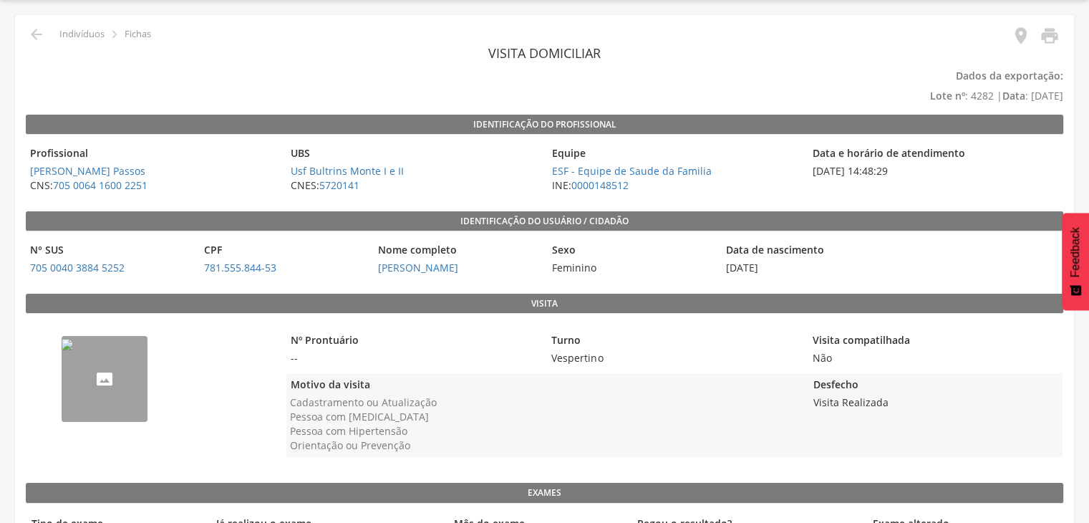
click at [73, 350] on img "--" at bounding box center [67, 344] width 11 height 11
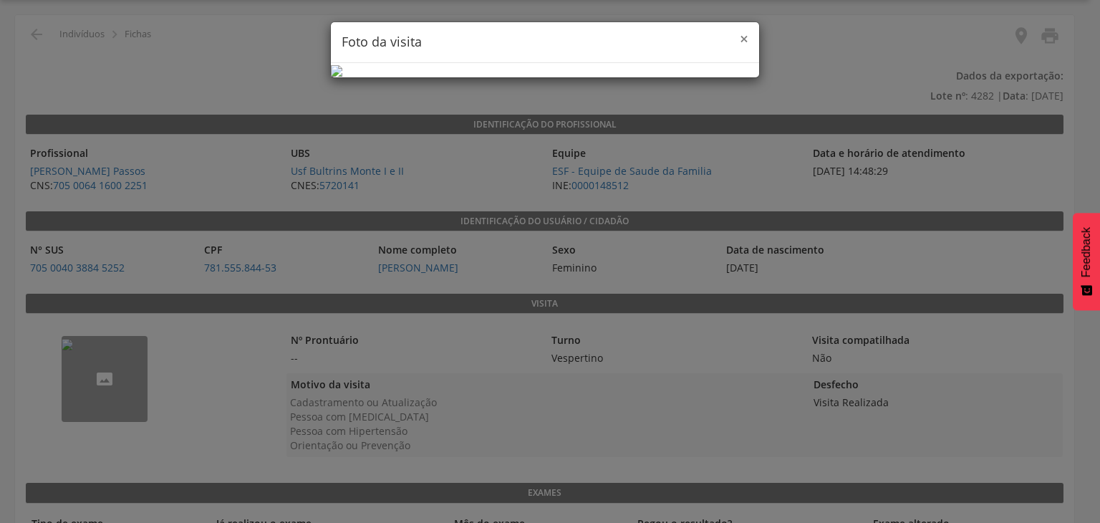
click at [741, 42] on span "×" at bounding box center [744, 39] width 9 height 20
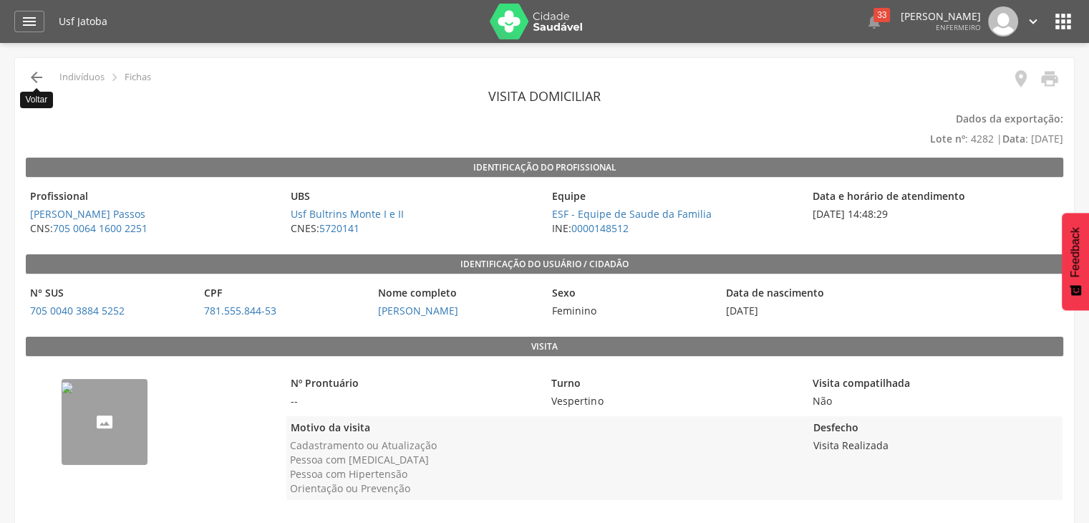
click at [32, 78] on icon "" at bounding box center [36, 77] width 17 height 17
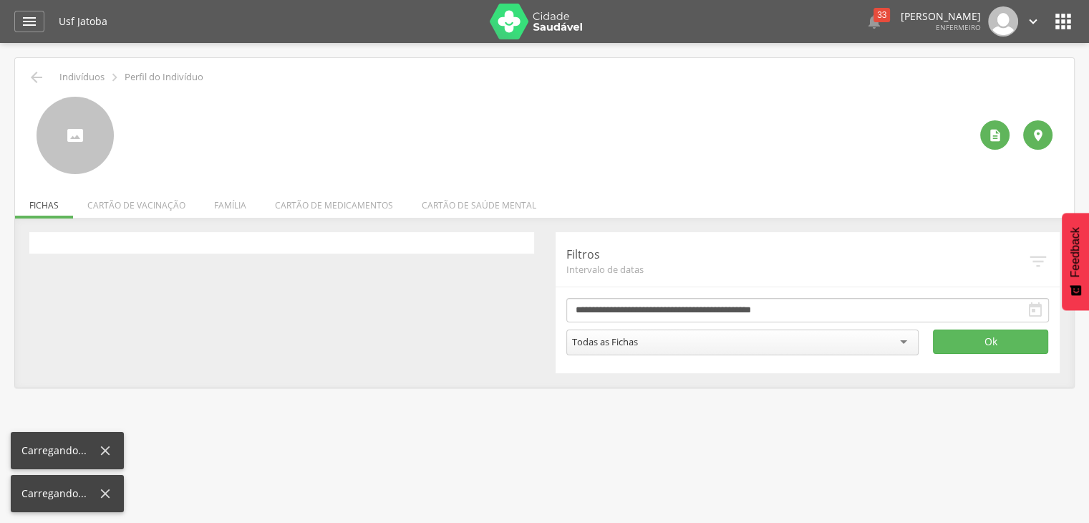
scroll to position [43, 0]
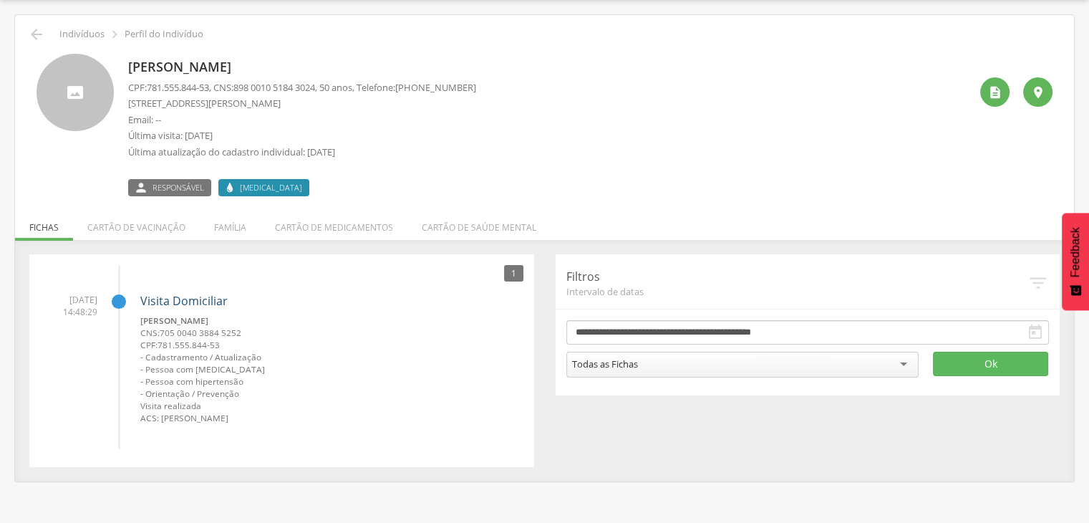
click at [168, 299] on link "Visita Domiciliar" at bounding box center [183, 301] width 87 height 16
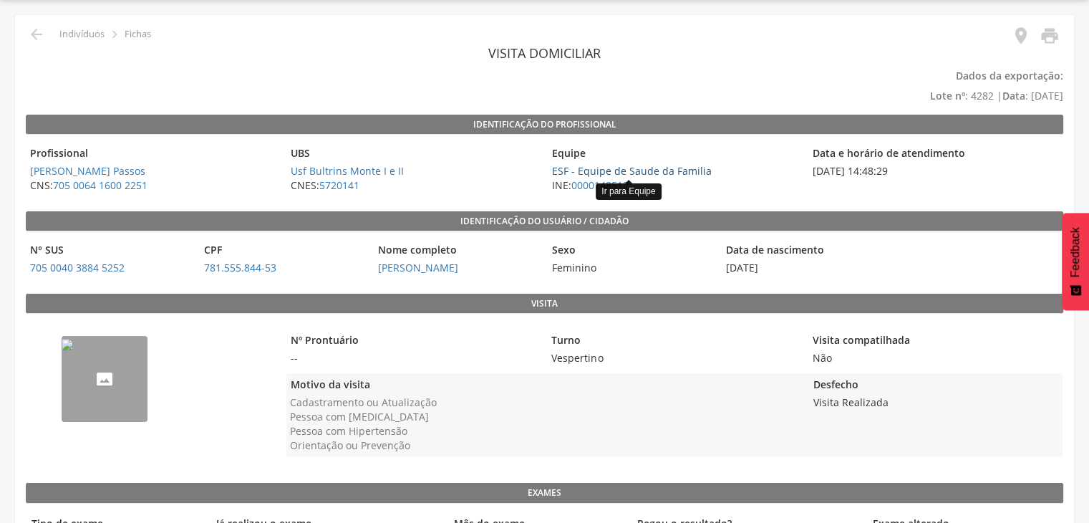
click at [560, 166] on link "ESF - Equipe de Saude da Familia" at bounding box center [632, 171] width 160 height 14
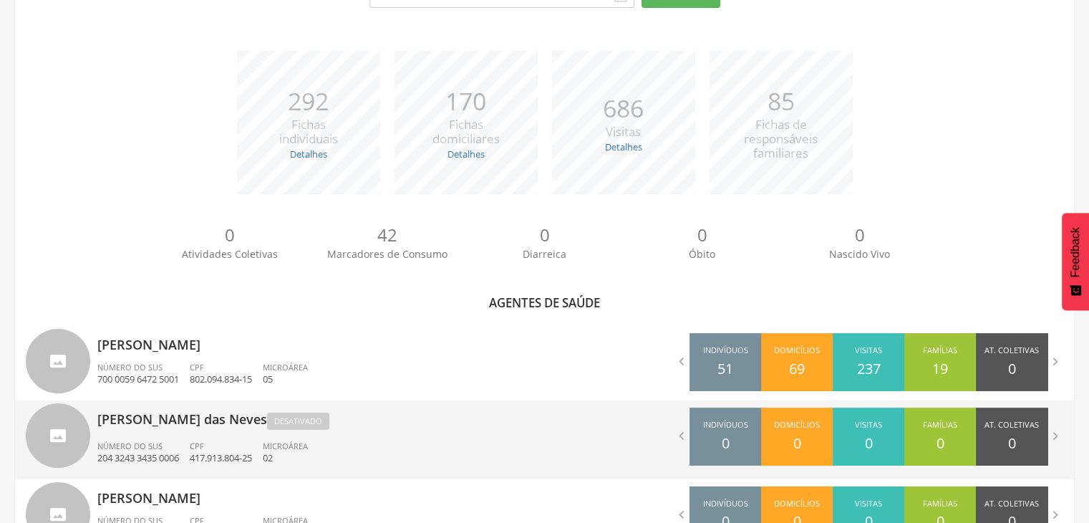
scroll to position [186, 0]
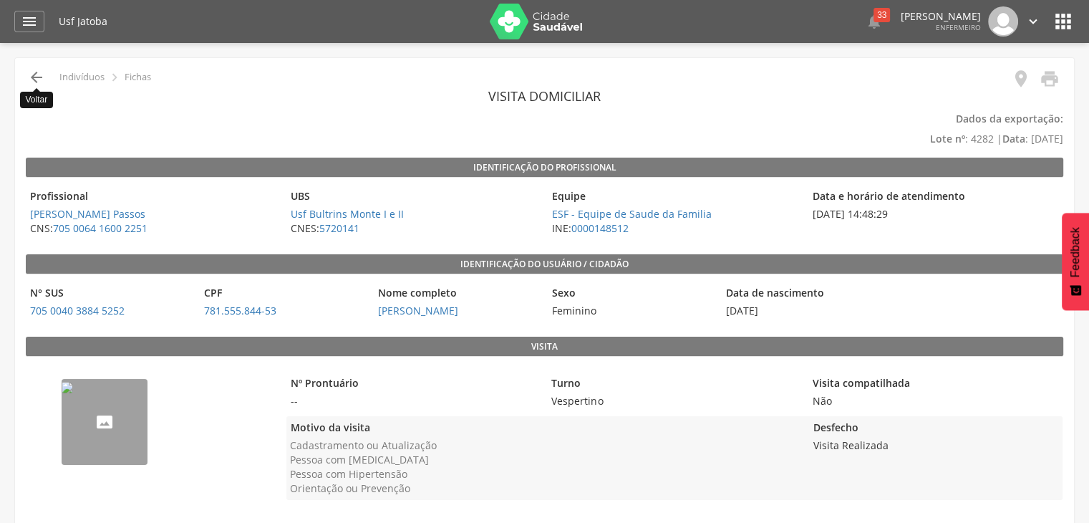
click at [37, 79] on icon "" at bounding box center [36, 77] width 17 height 17
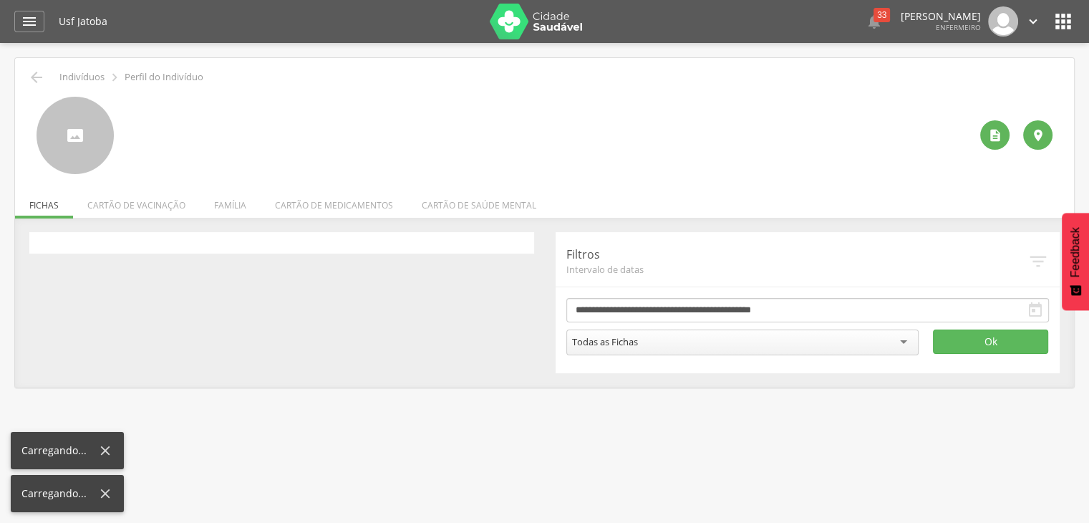
scroll to position [43, 0]
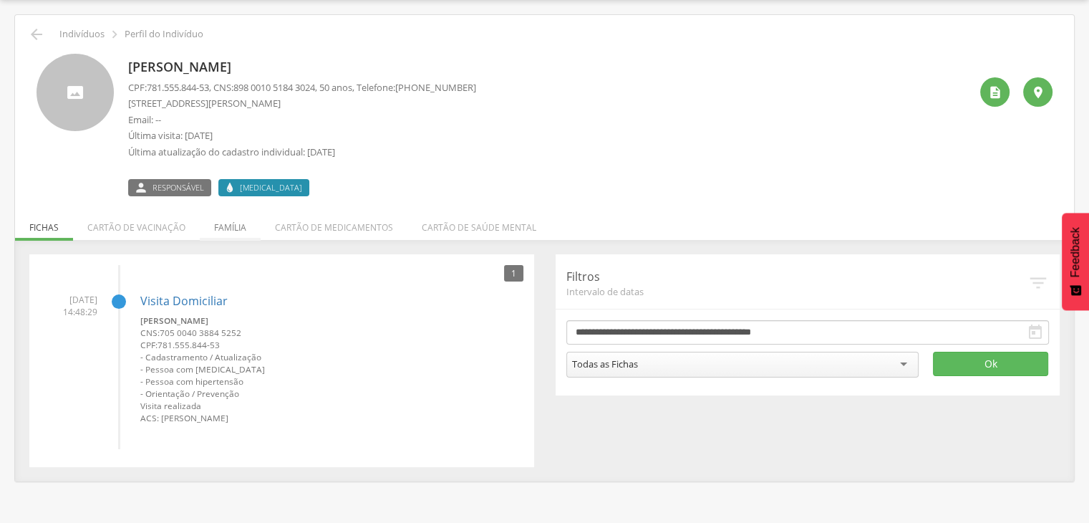
click at [229, 230] on li "Família" at bounding box center [230, 224] width 61 height 34
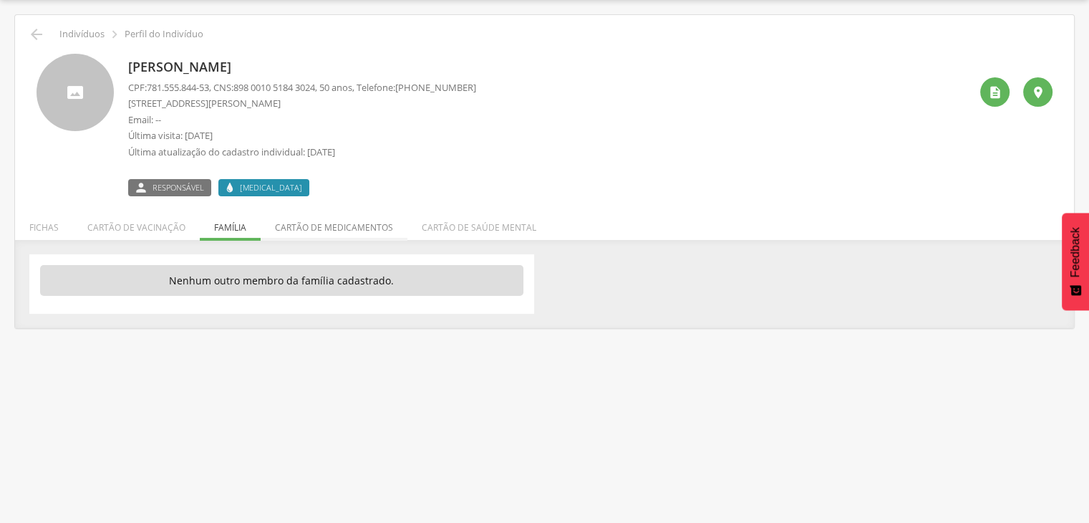
click at [328, 227] on li "Cartão de medicamentos" at bounding box center [334, 224] width 147 height 34
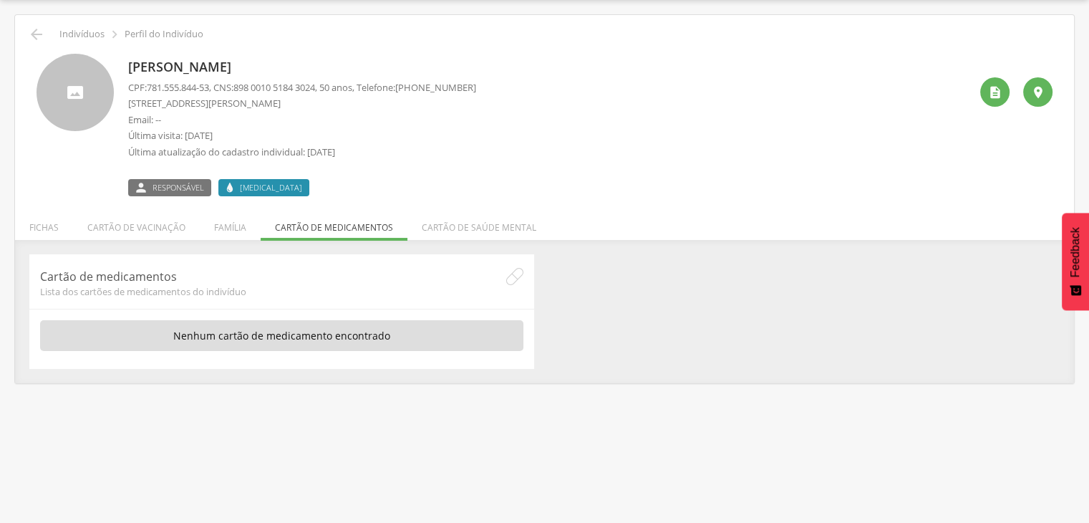
click at [439, 231] on li "Cartão de saúde mental" at bounding box center [478, 224] width 143 height 34
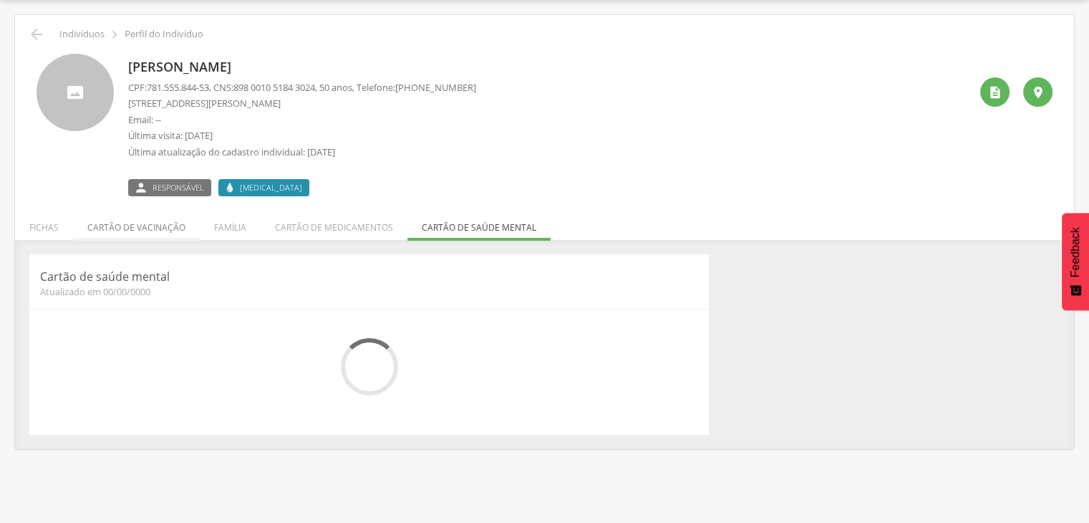
click at [112, 233] on li "Cartão de vacinação" at bounding box center [136, 224] width 127 height 34
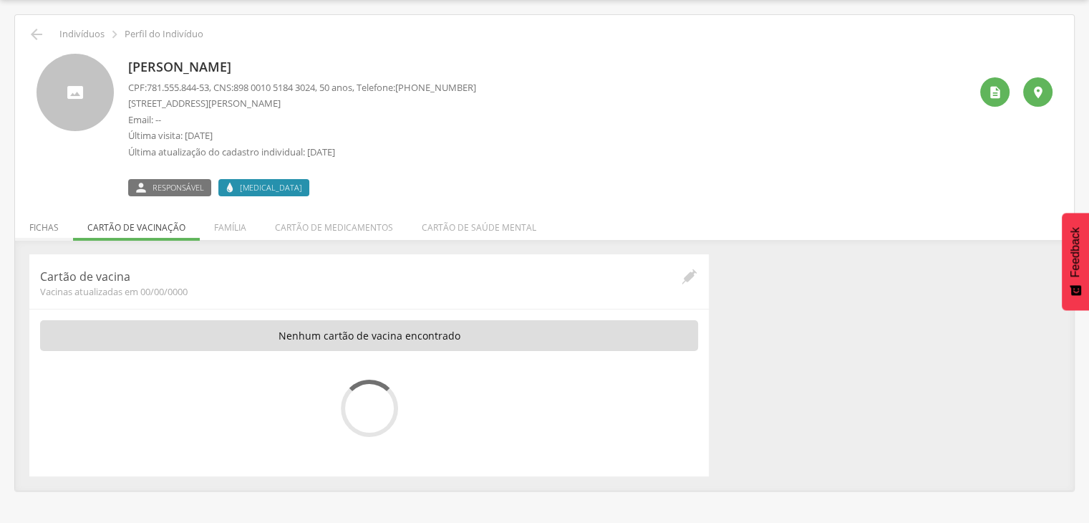
click at [61, 238] on li "Fichas" at bounding box center [44, 224] width 58 height 34
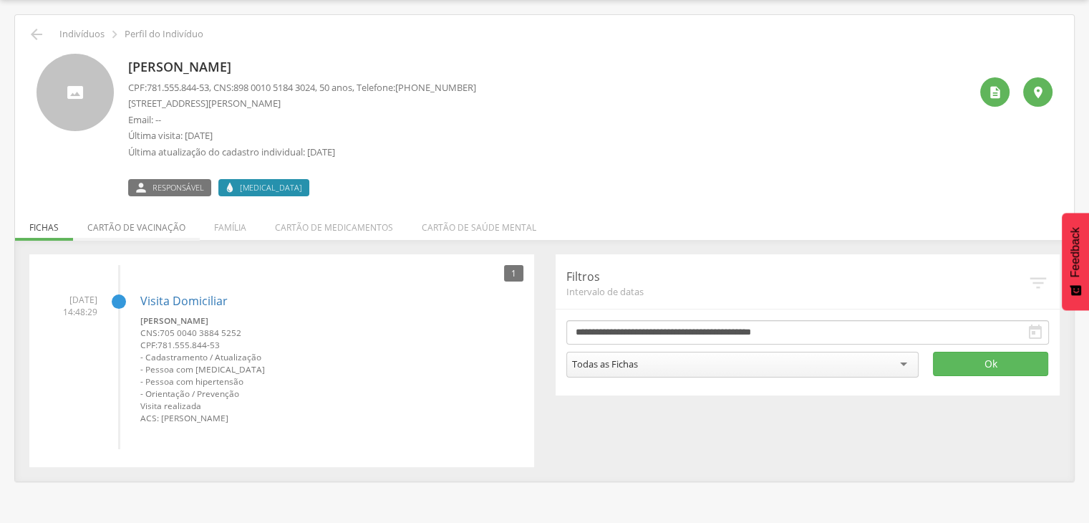
click at [145, 236] on li "Cartão de vacinação" at bounding box center [136, 224] width 127 height 34
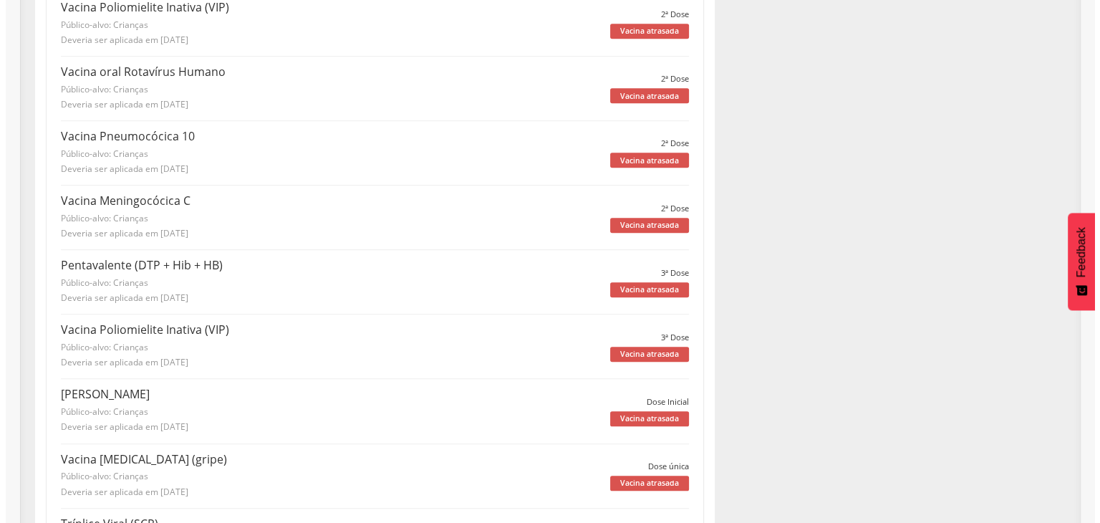
scroll to position [0, 0]
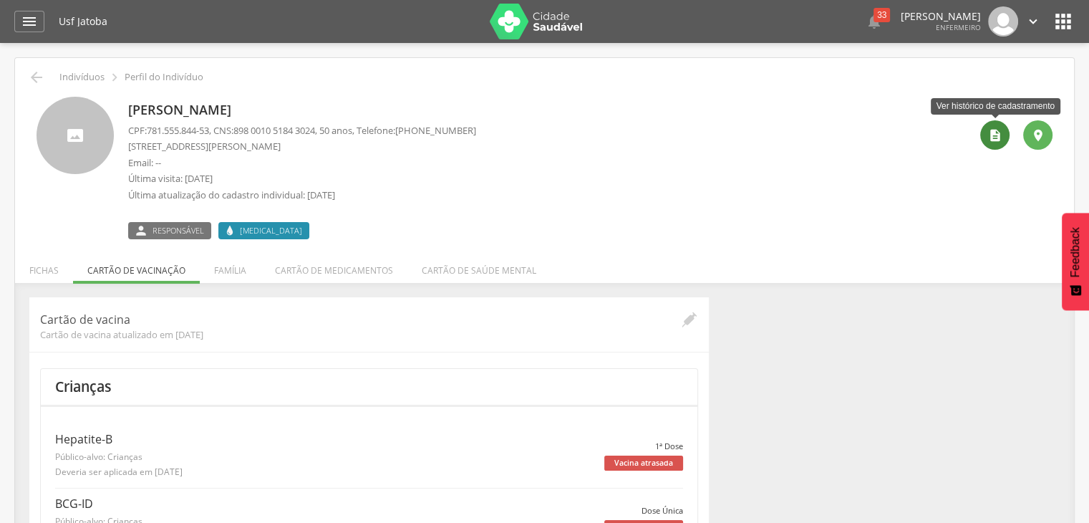
click at [1005, 130] on div "" at bounding box center [994, 134] width 29 height 29
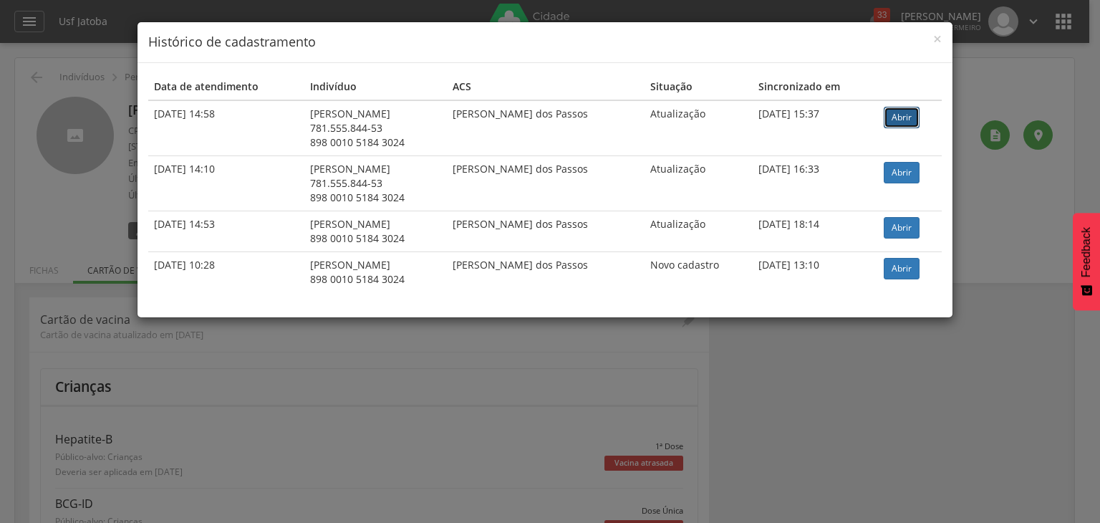
click at [889, 109] on link "Abrir" at bounding box center [902, 117] width 36 height 21
